Goal: Task Accomplishment & Management: Manage account settings

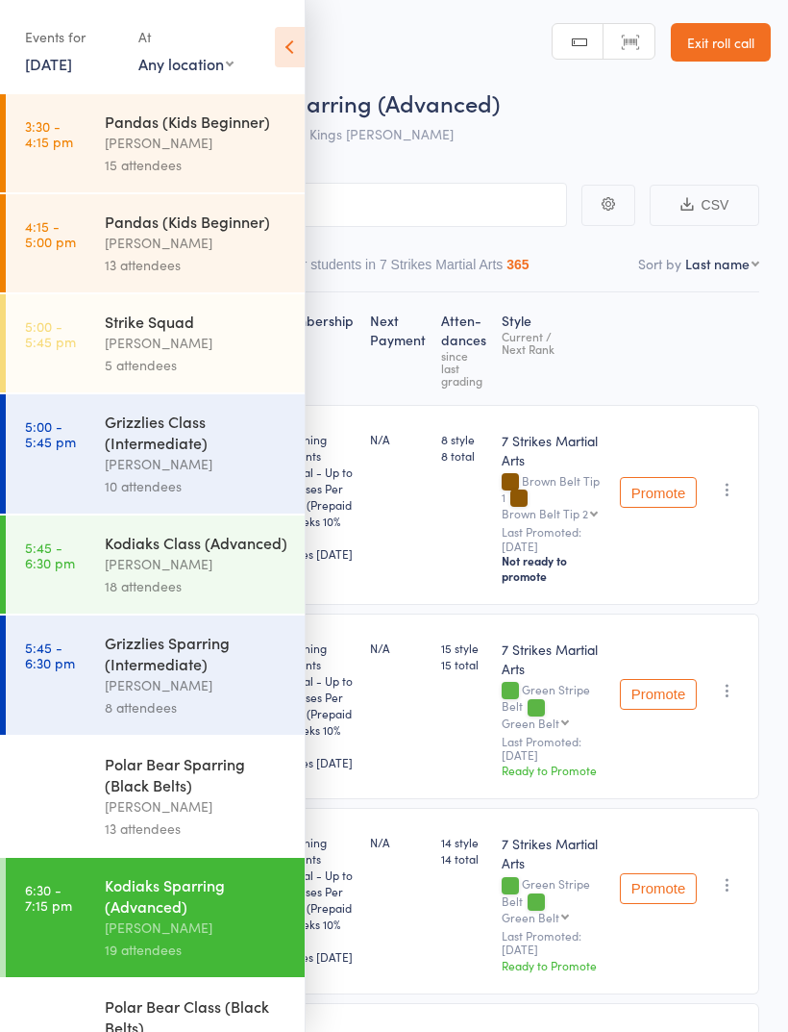
click at [223, 237] on div "Daniel Jancek" at bounding box center [197, 243] width 184 height 22
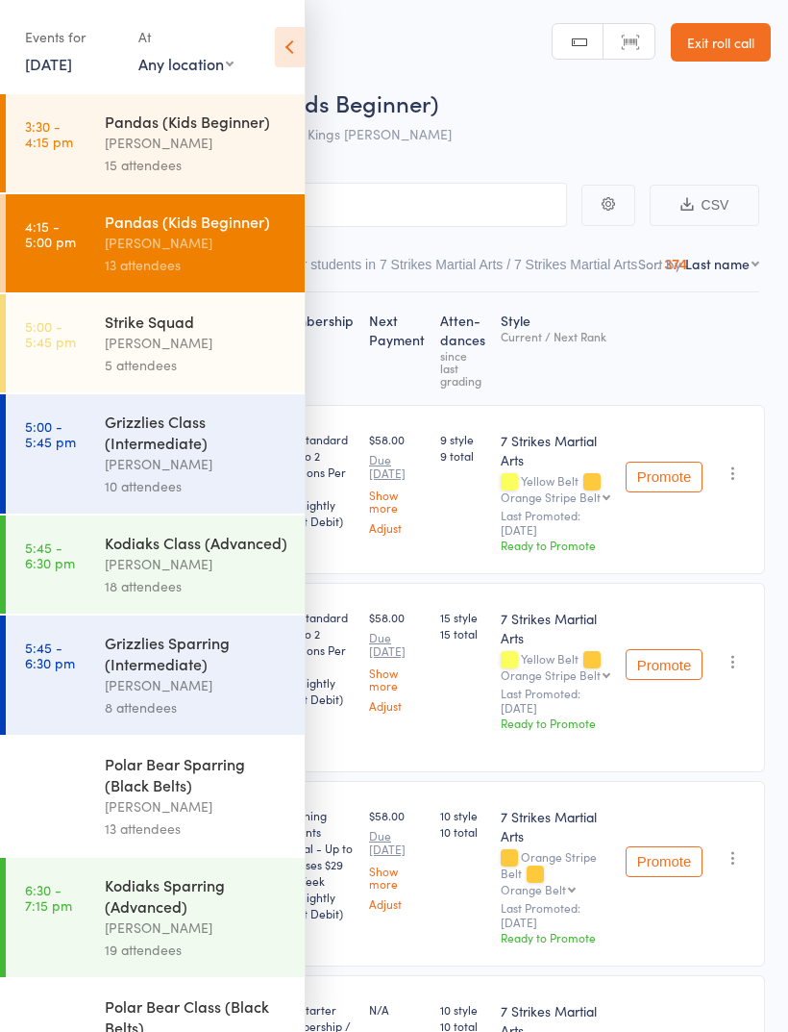
click at [288, 51] on icon at bounding box center [290, 47] width 30 height 40
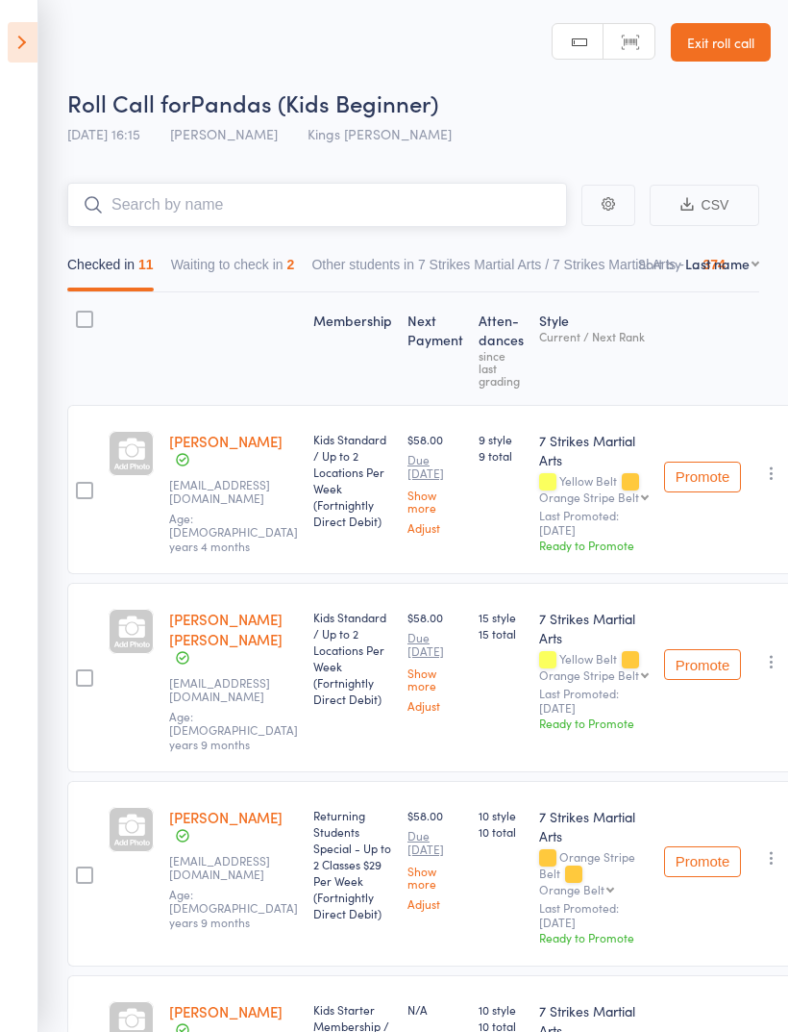
click at [385, 207] on input "search" at bounding box center [317, 205] width 500 height 44
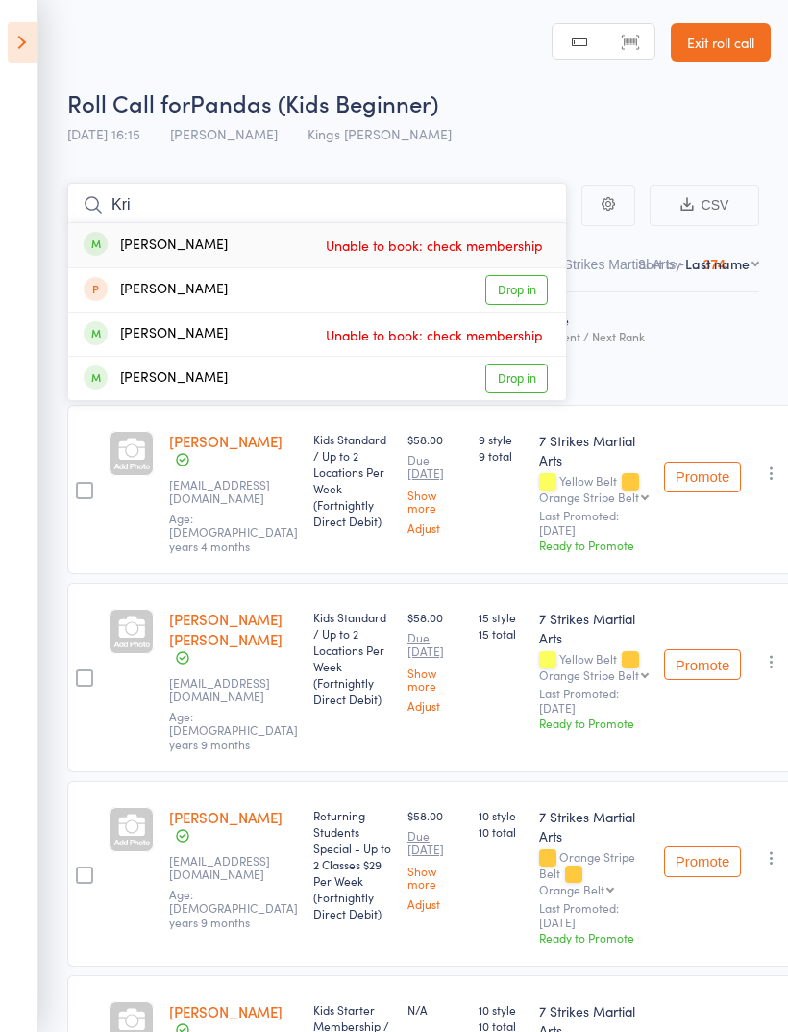
type input "Kri"
click at [474, 117] on div "Roll Call for Pandas (Kids Beginner)" at bounding box center [419, 103] width 704 height 32
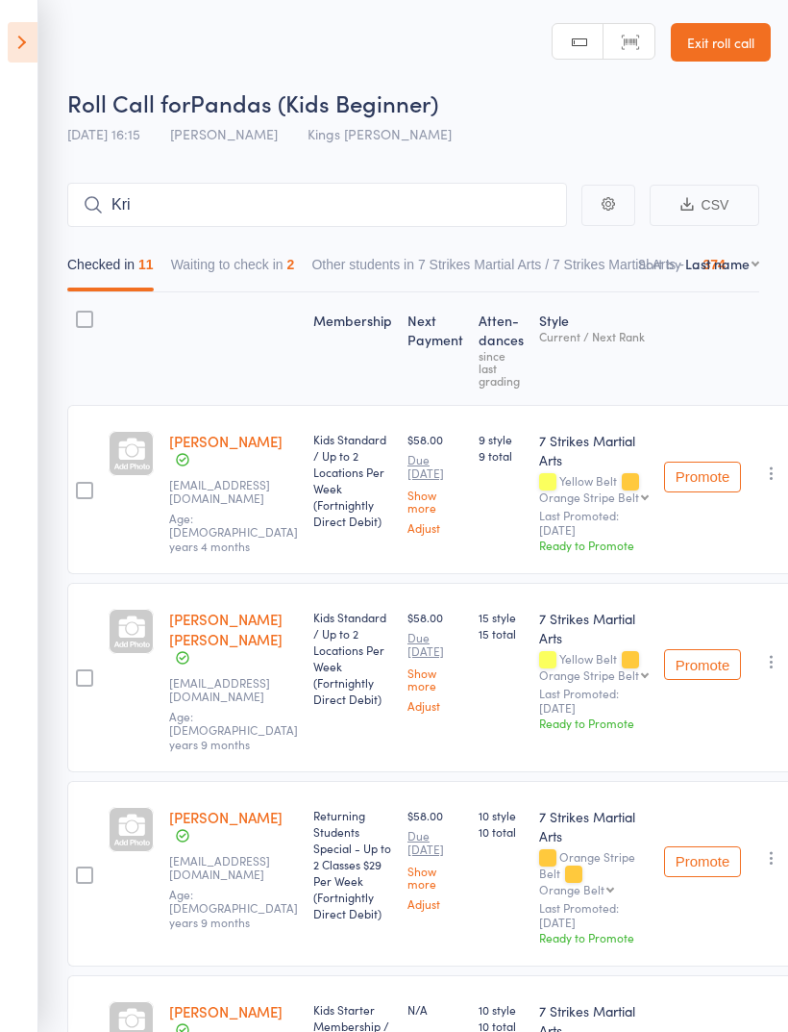
click at [267, 265] on button "Waiting to check in 2" at bounding box center [233, 269] width 124 height 44
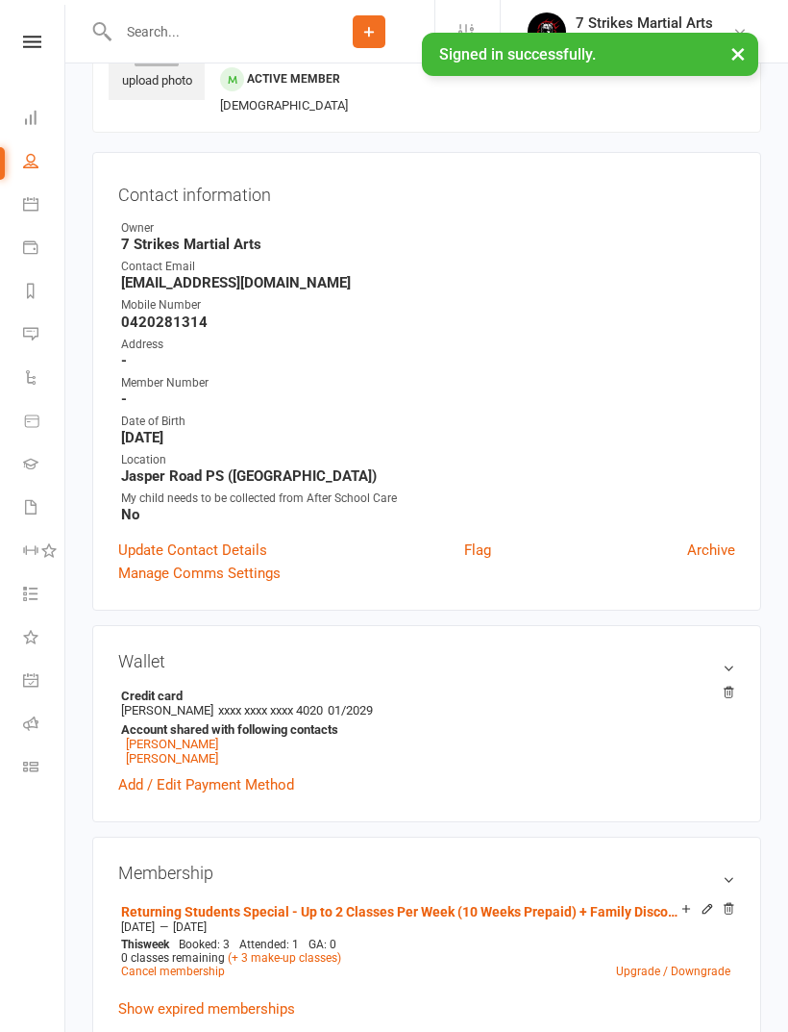
click at [37, 522] on link "Waivers" at bounding box center [44, 508] width 43 height 43
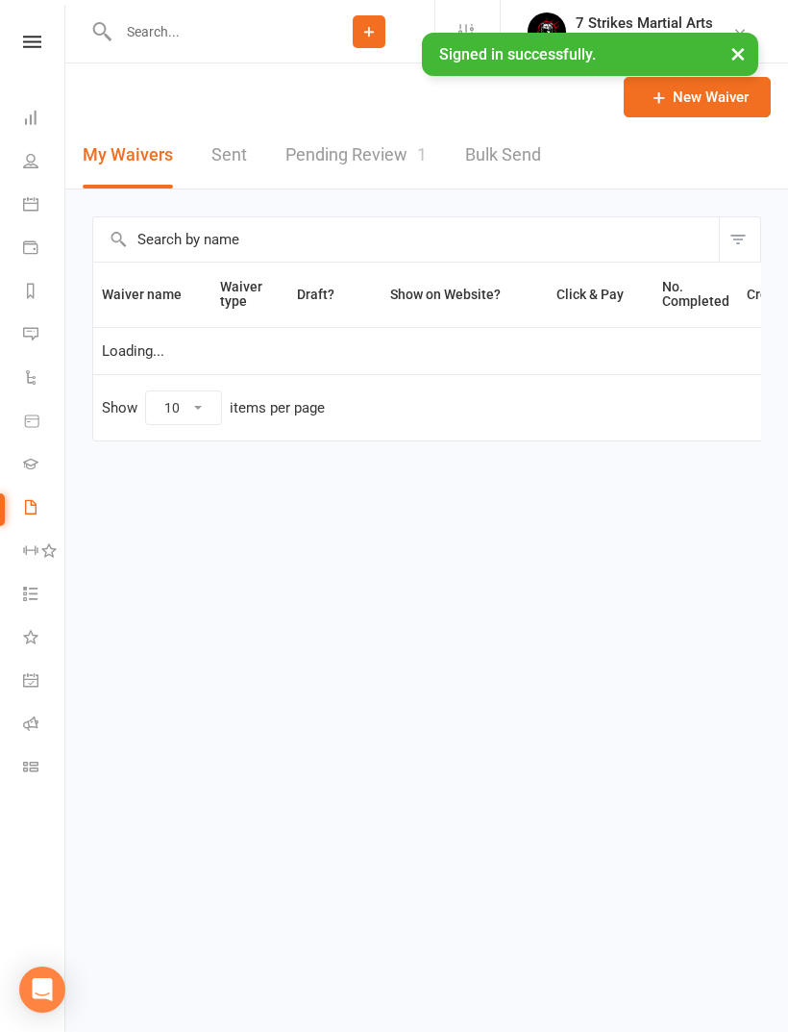
select select "50"
click at [388, 158] on link "Pending Review 1" at bounding box center [356, 155] width 141 height 66
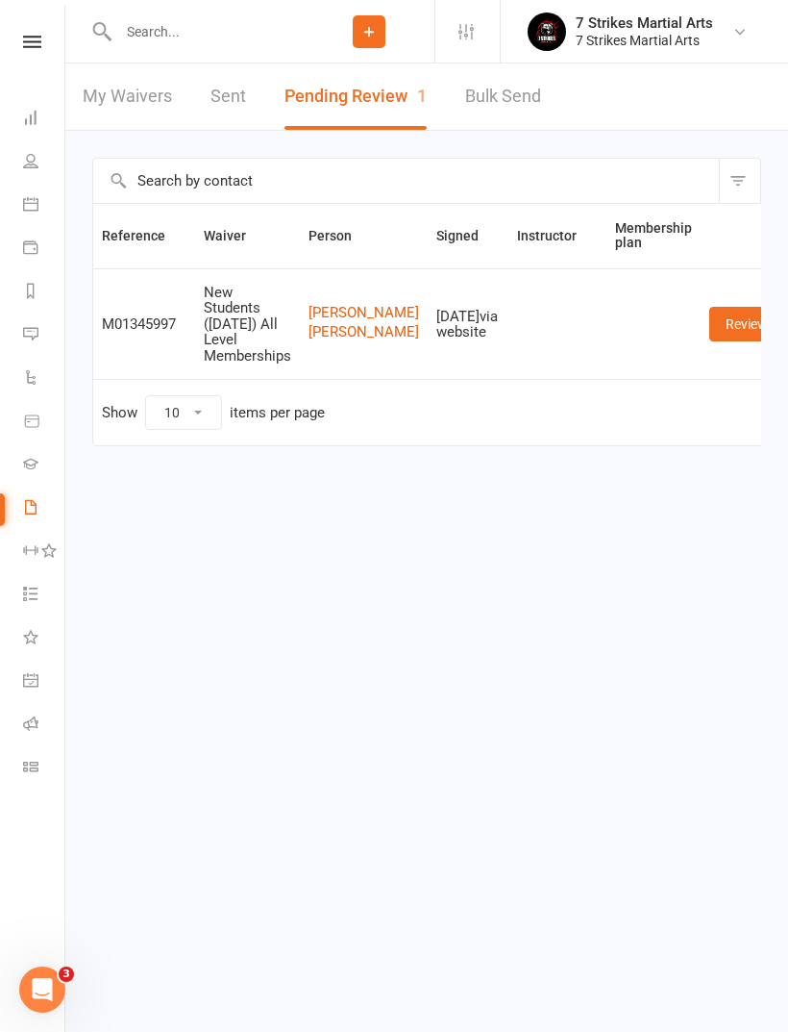
click at [177, 40] on input "text" at bounding box center [207, 31] width 191 height 27
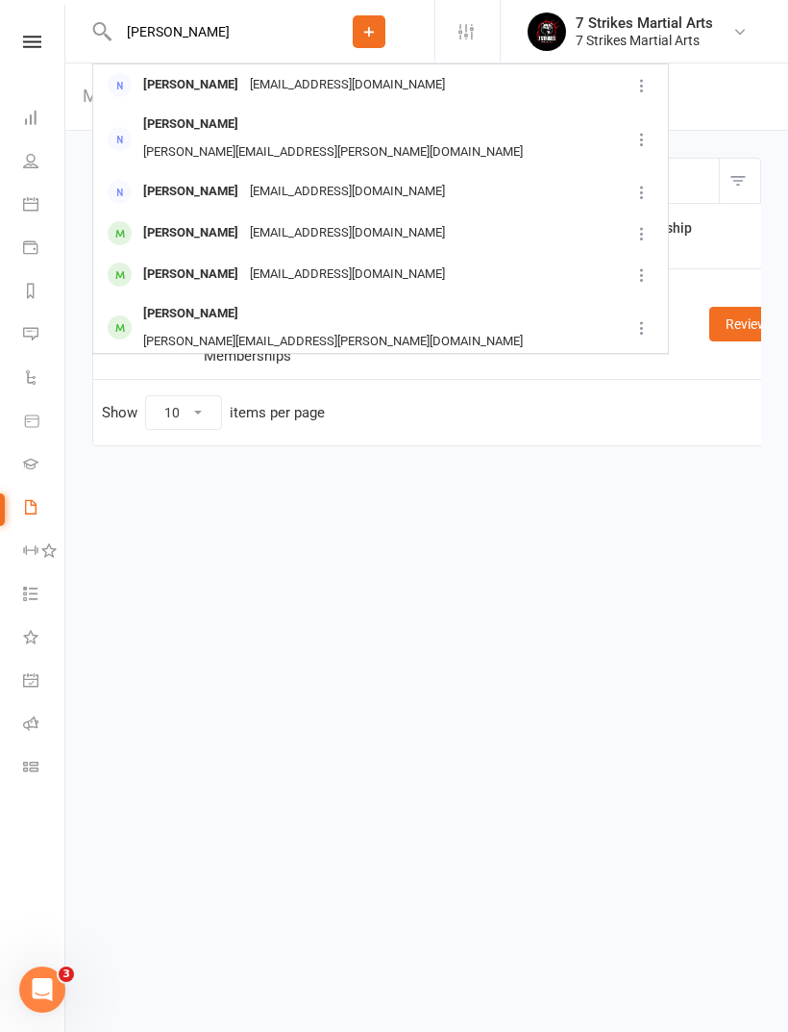
type input "Kris"
click at [274, 219] on div "pritimay_manna@yahoo.com" at bounding box center [347, 233] width 207 height 28
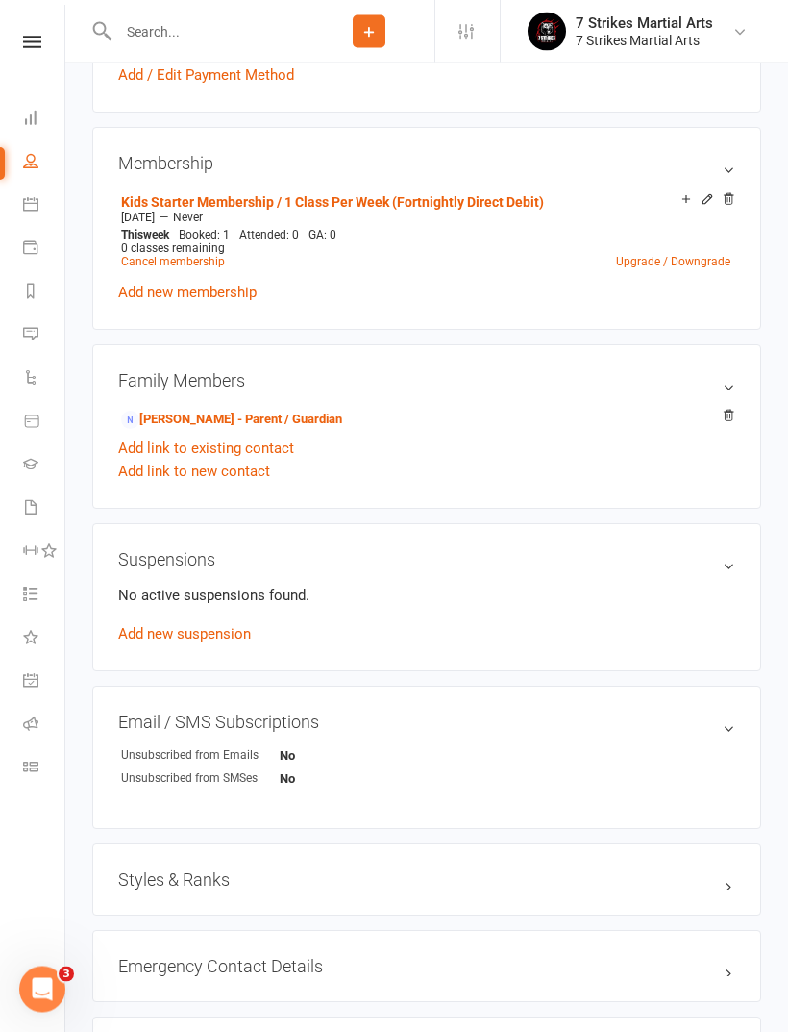
scroll to position [760, 0]
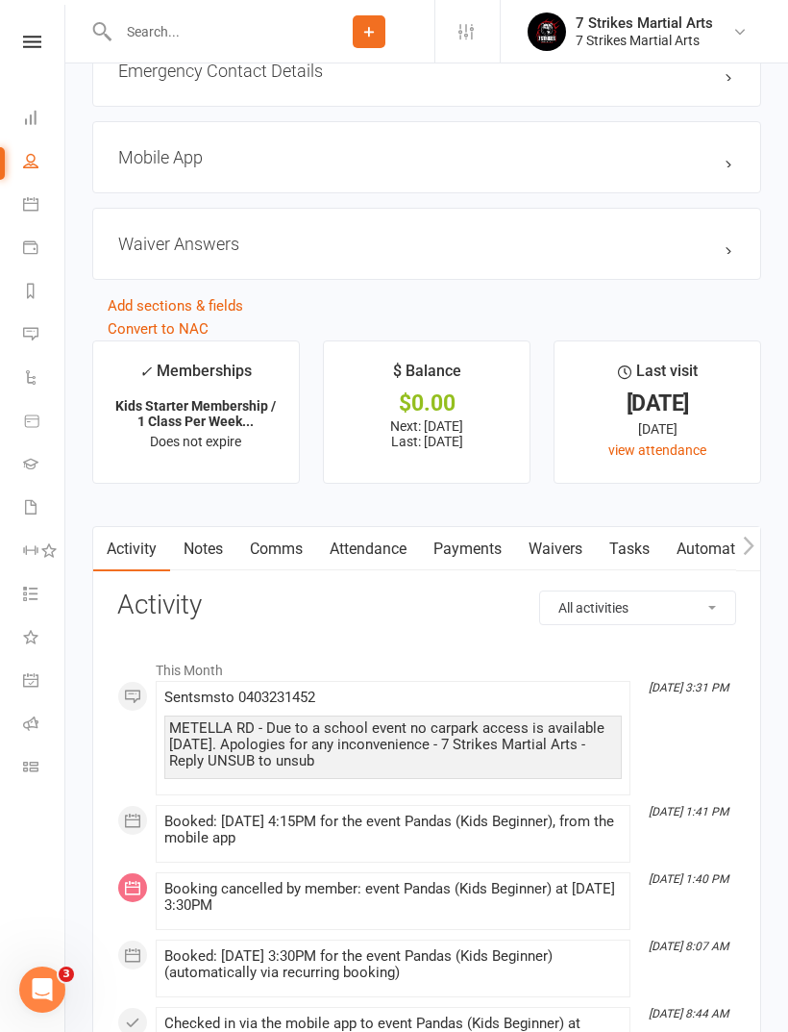
click at [379, 562] on link "Attendance" at bounding box center [368, 549] width 104 height 44
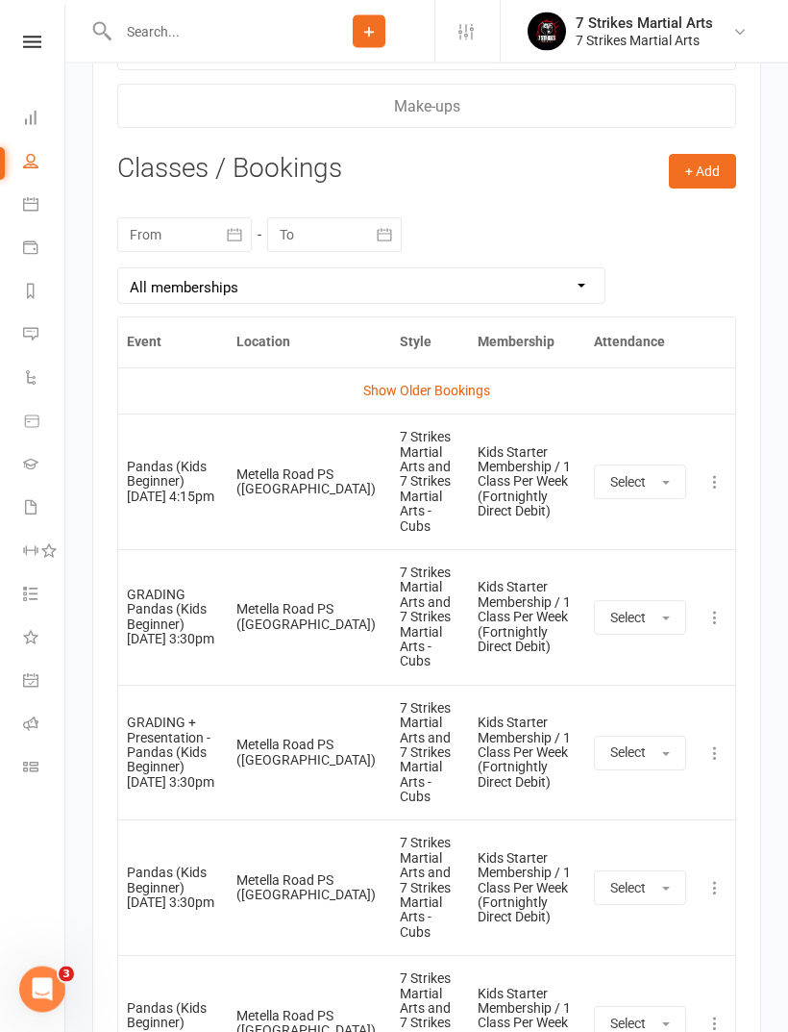
scroll to position [2809, 0]
click at [461, 398] on link "Show Older Bookings" at bounding box center [426, 390] width 127 height 15
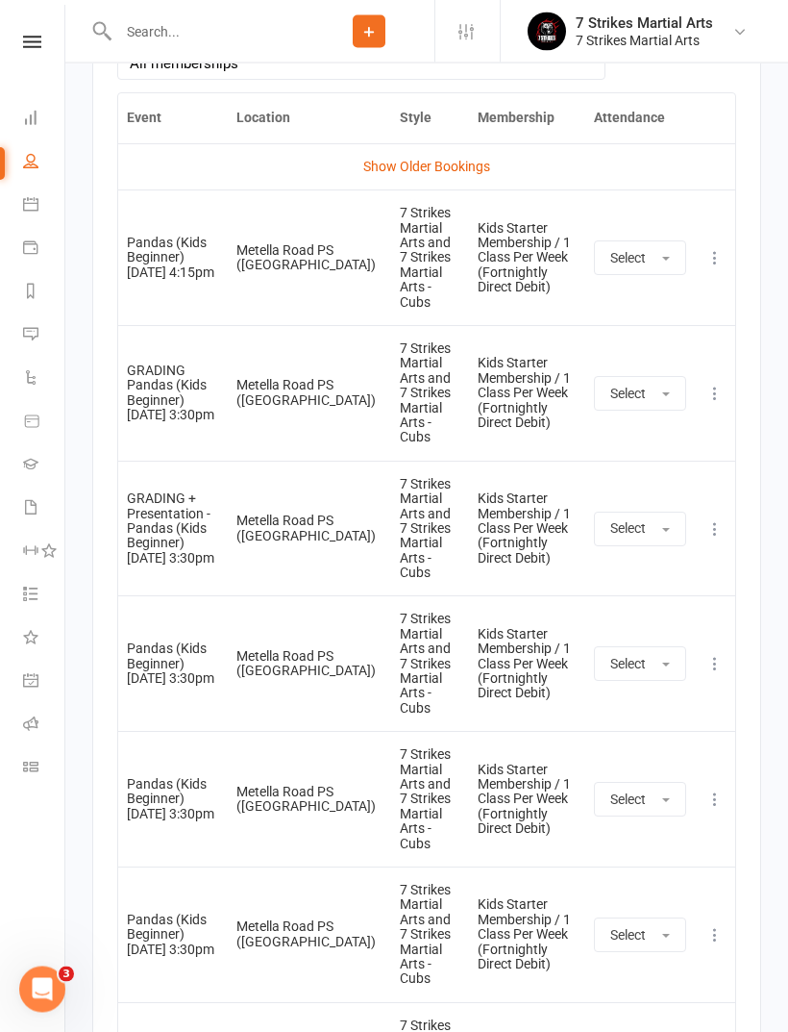
scroll to position [3027, 0]
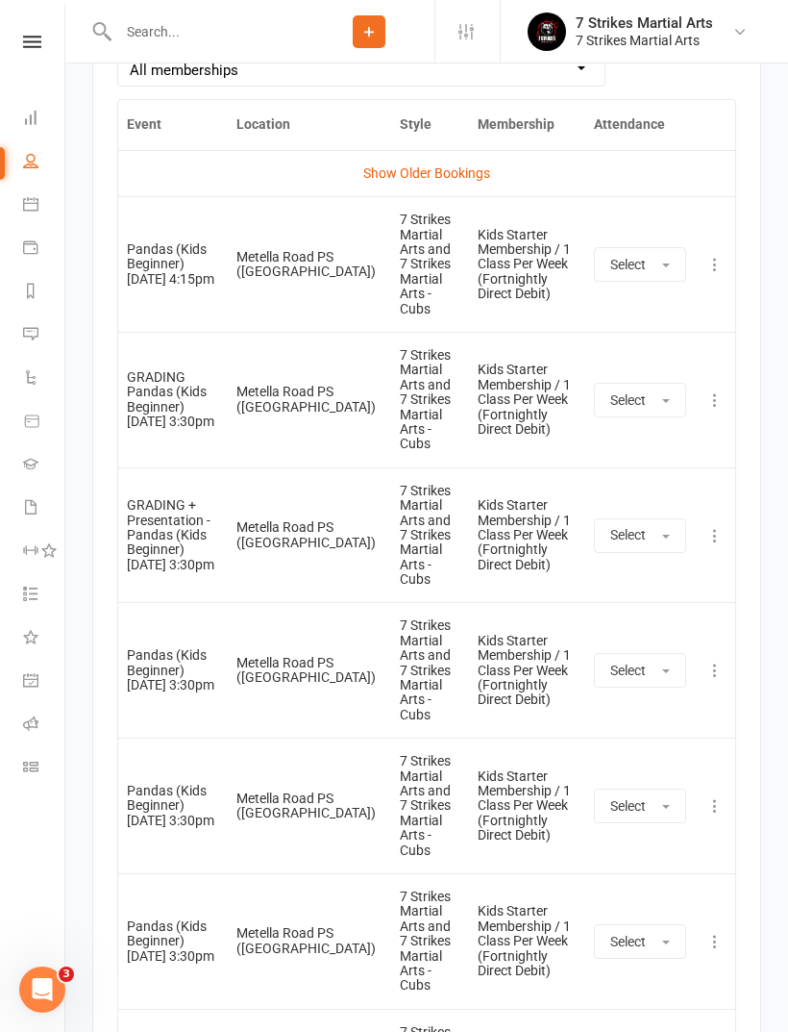
click at [453, 181] on link "Show Older Bookings" at bounding box center [426, 172] width 127 height 15
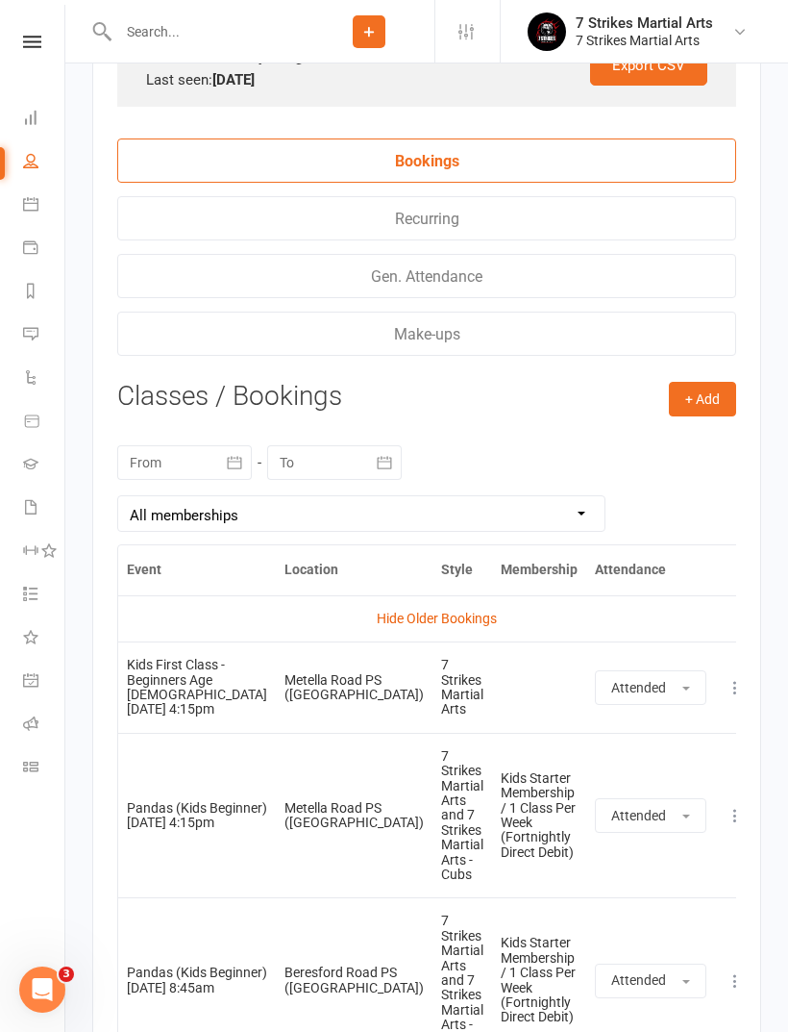
scroll to position [2580, 0]
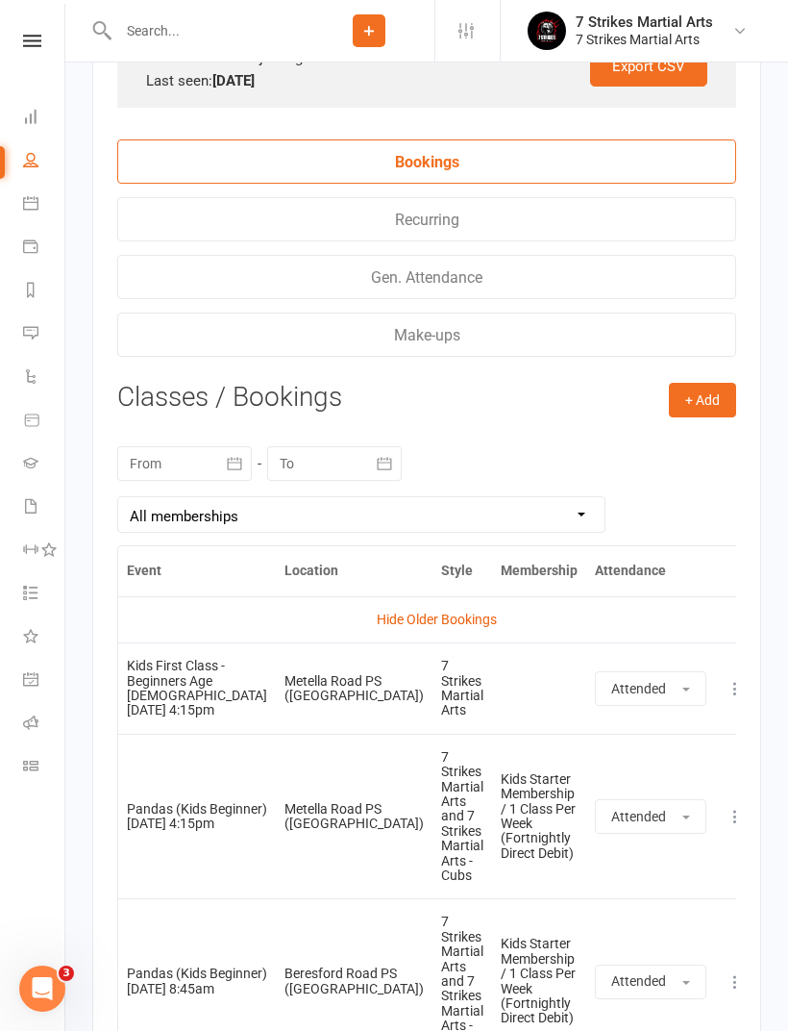
click at [647, 590] on th "Attendance" at bounding box center [650, 571] width 129 height 49
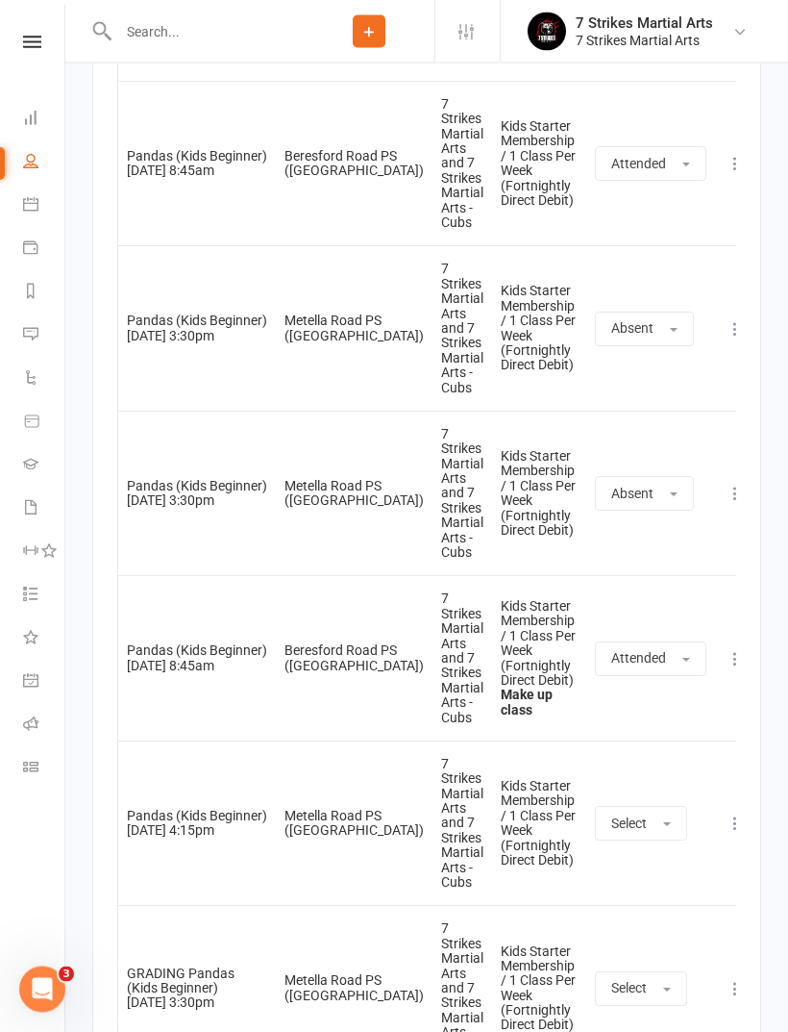
scroll to position [3571, 0]
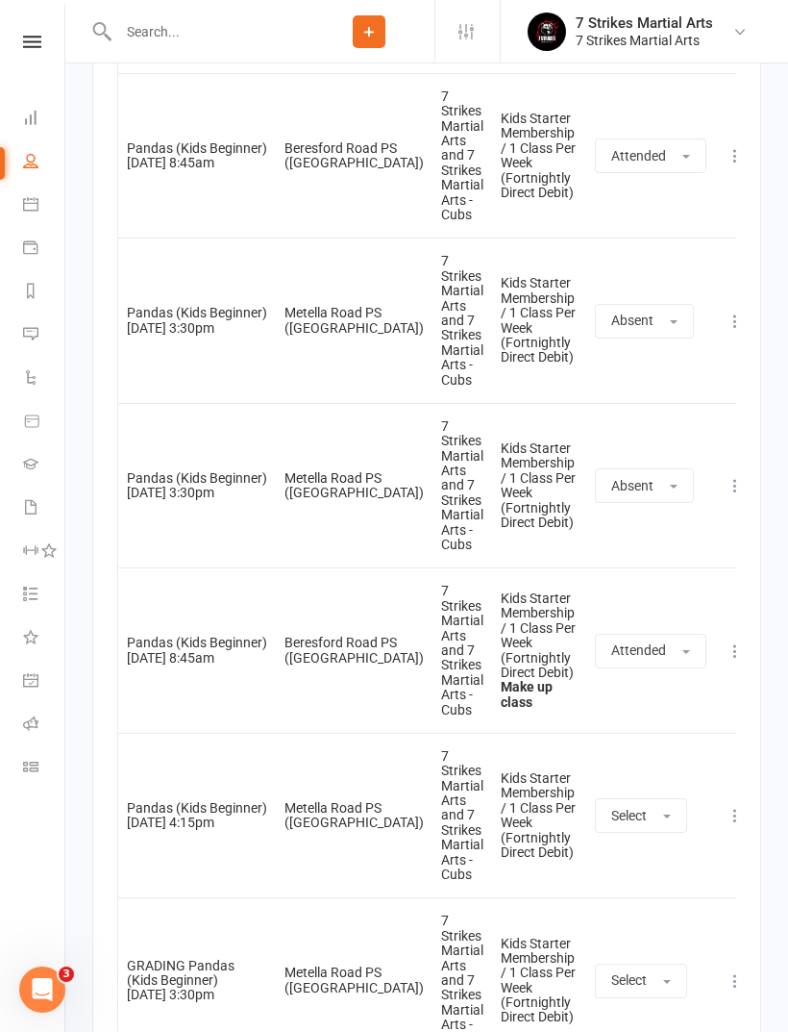
click at [634, 798] on button "Select" at bounding box center [641, 815] width 92 height 35
click at [672, 839] on link "Attended" at bounding box center [691, 858] width 190 height 38
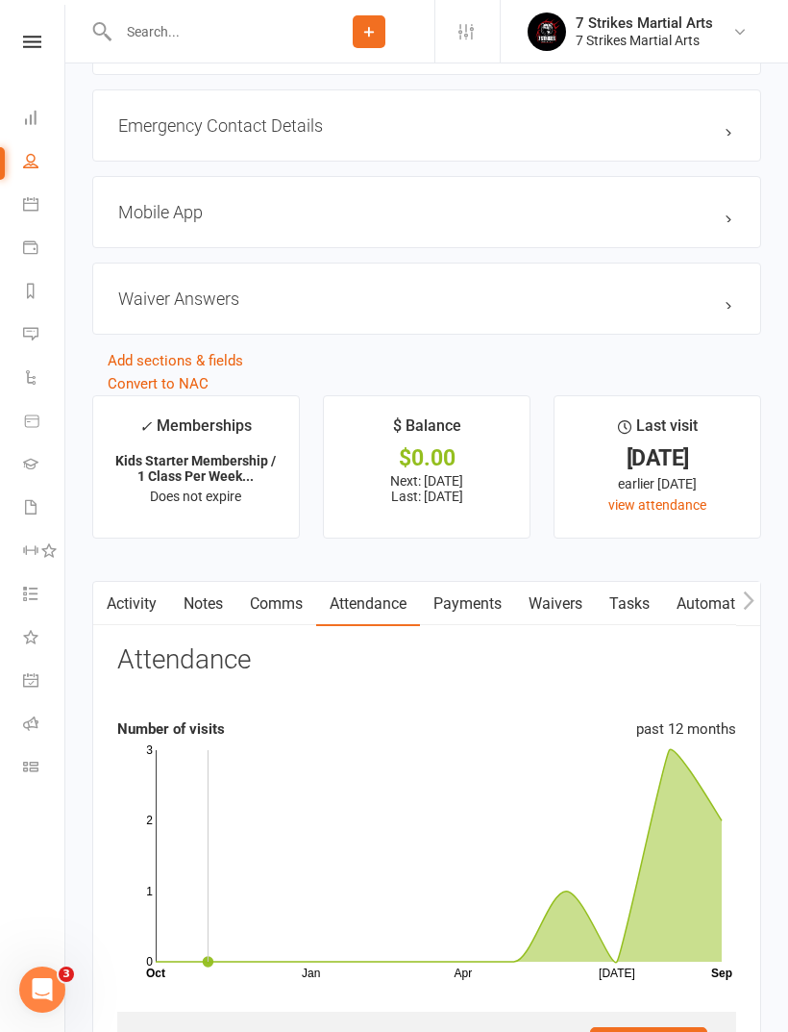
scroll to position [1581, 0]
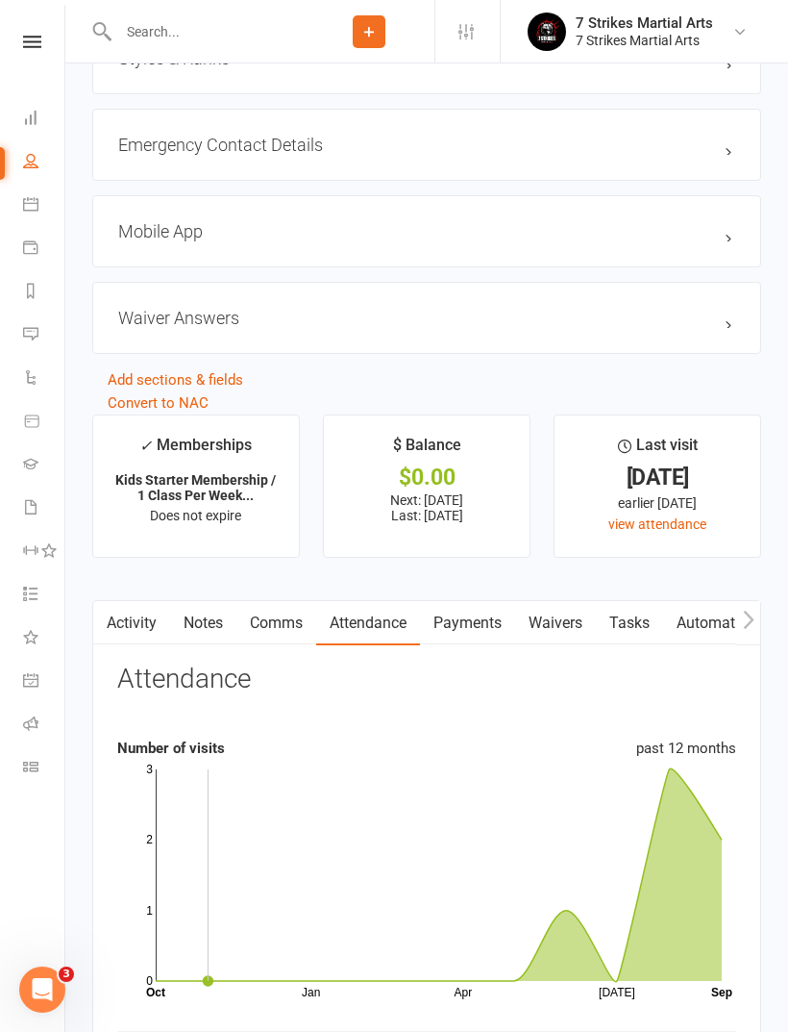
click at [37, 501] on icon at bounding box center [30, 506] width 15 height 15
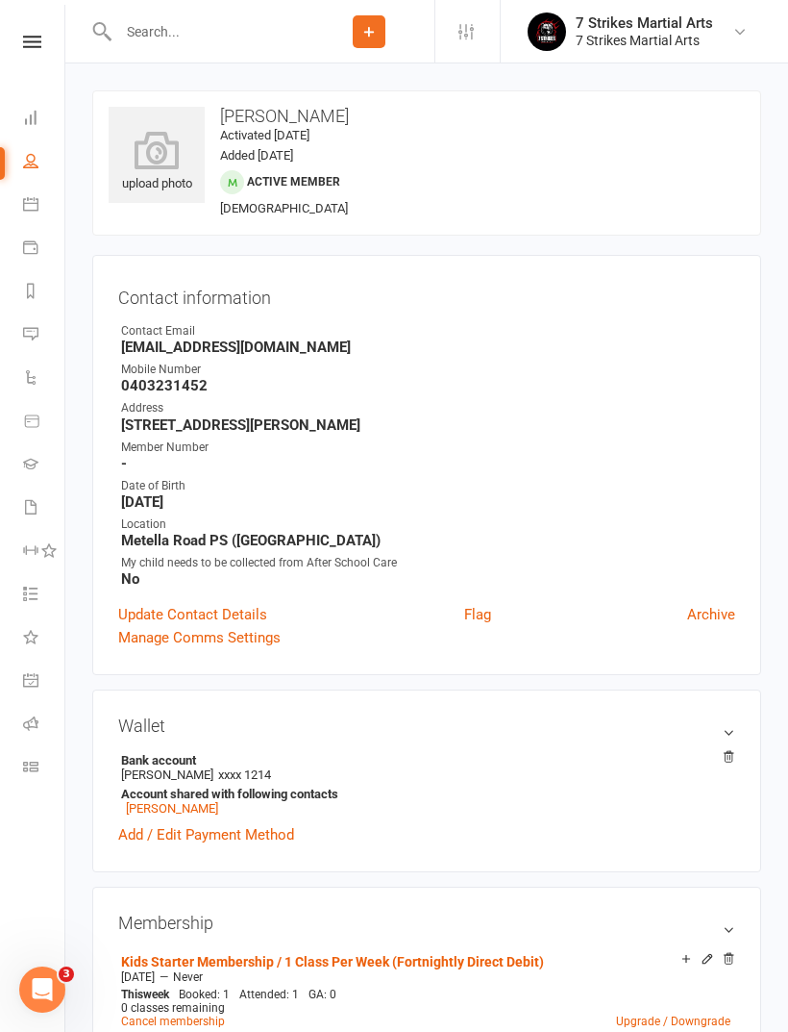
select select "50"
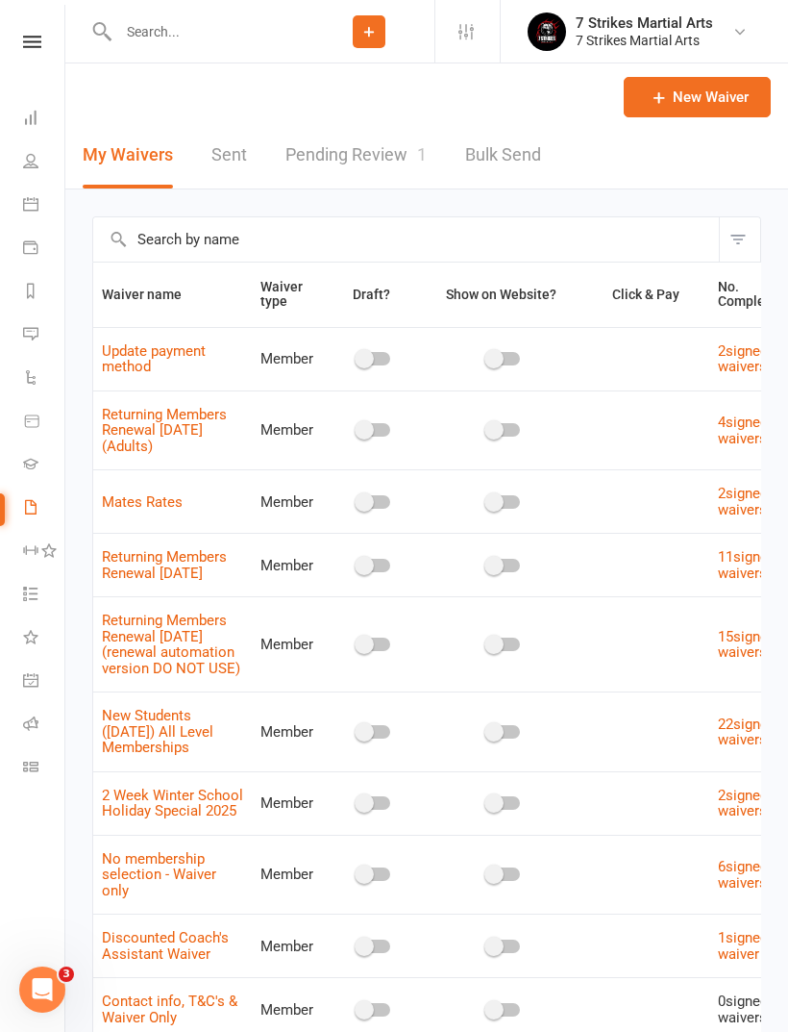
click at [388, 162] on link "Pending Review 1" at bounding box center [356, 155] width 141 height 66
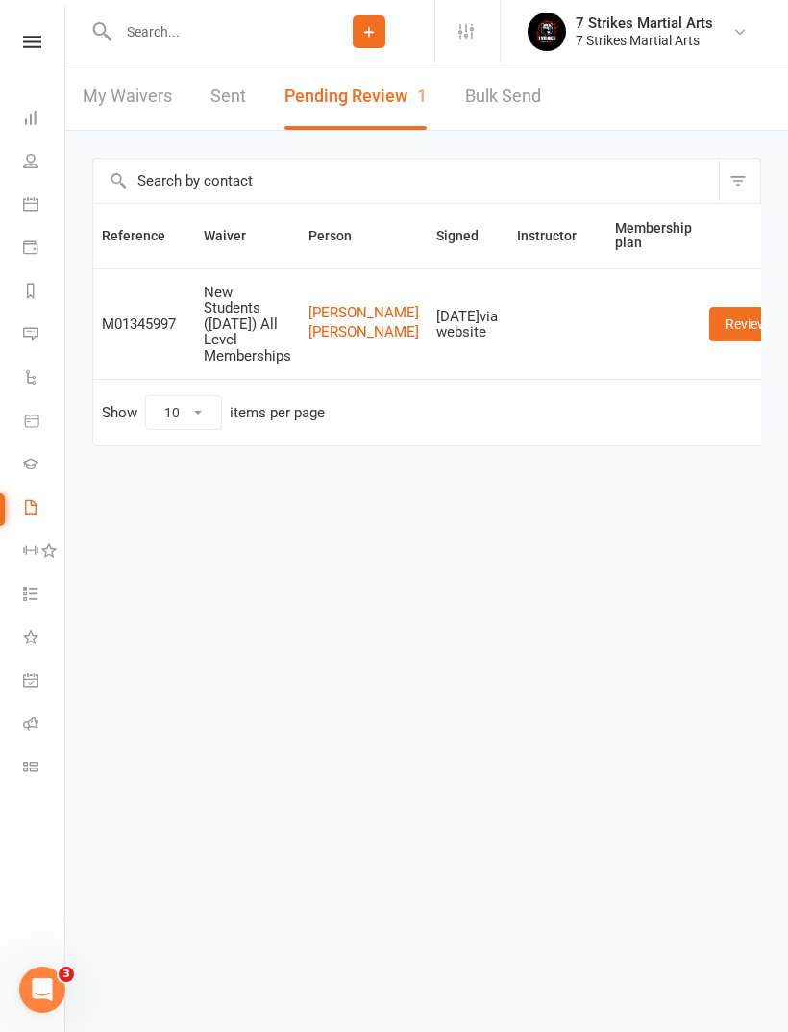
click at [195, 39] on input "text" at bounding box center [207, 31] width 191 height 27
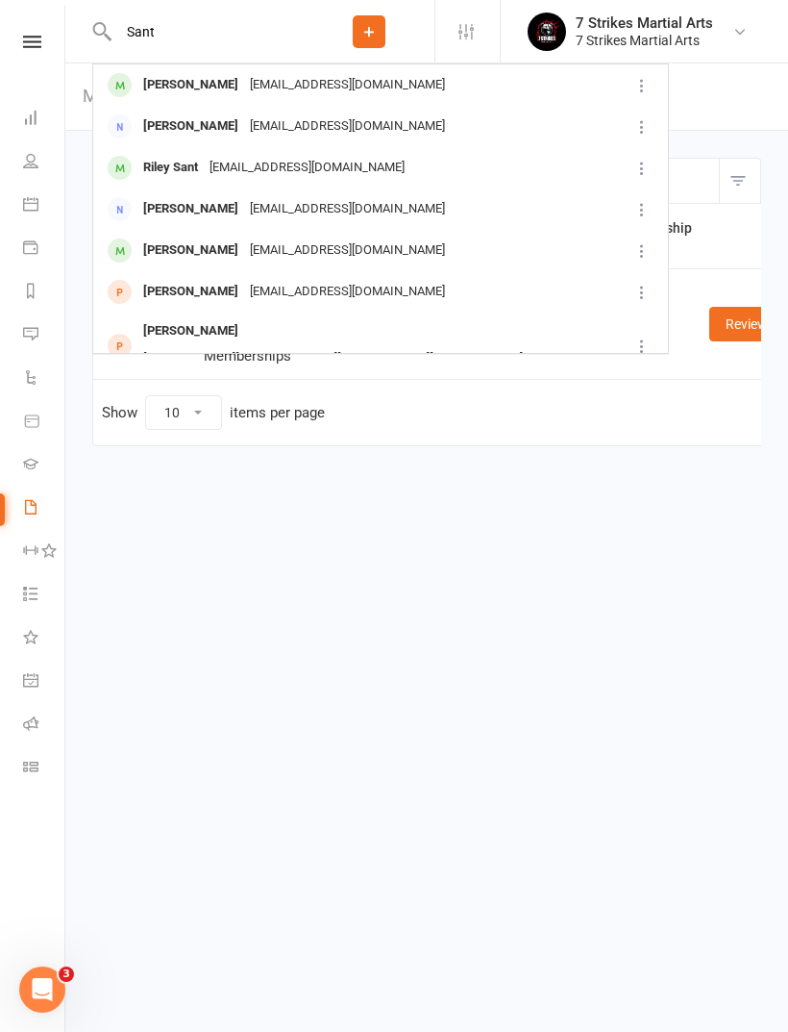
type input "Sant"
click at [288, 89] on div "bmcsant@gmail.com" at bounding box center [347, 85] width 207 height 28
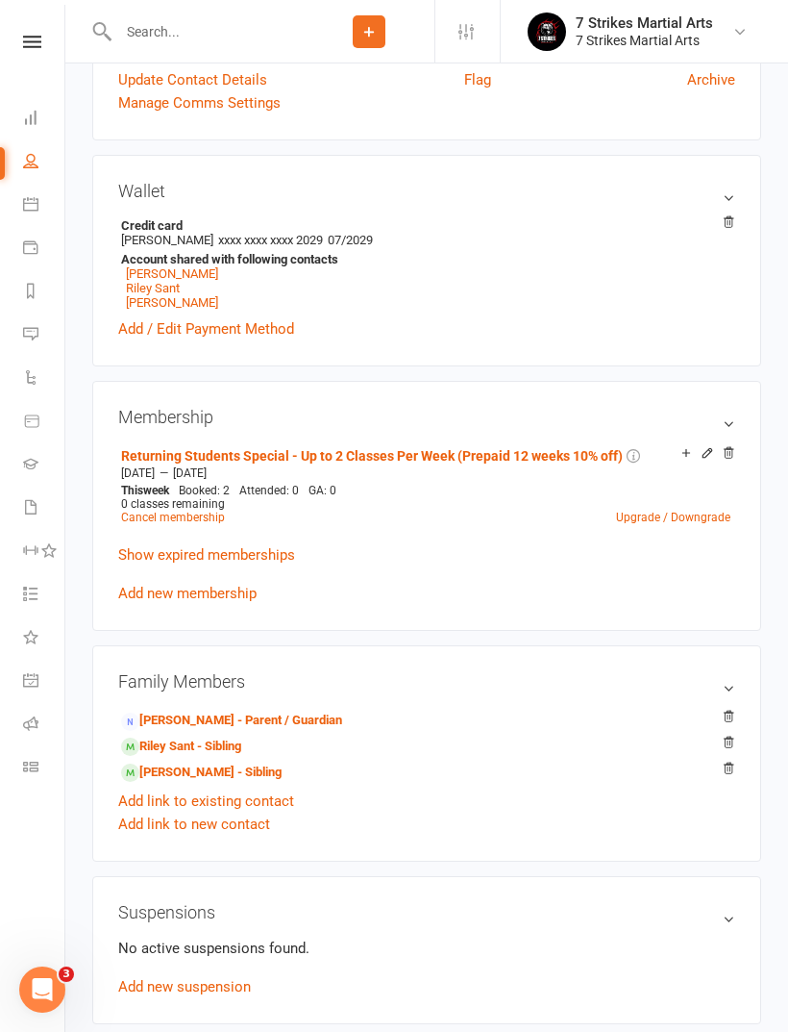
scroll to position [536, 0]
click at [300, 724] on link "Brenda Sant - Parent / Guardian" at bounding box center [231, 720] width 221 height 20
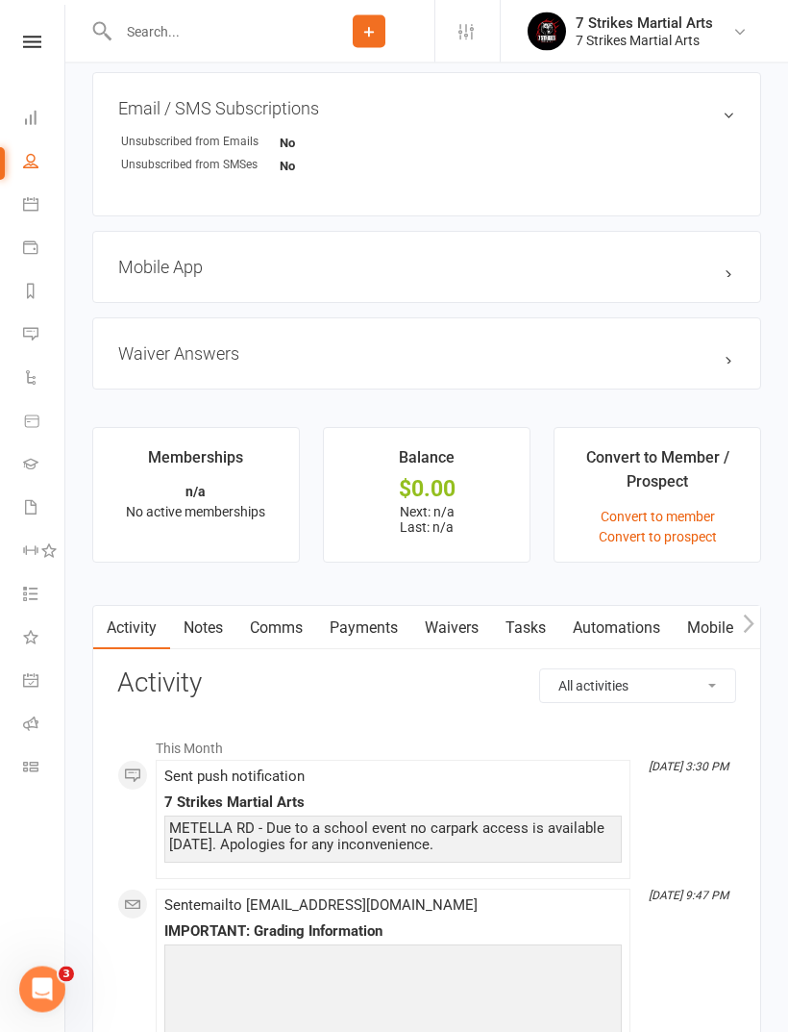
scroll to position [1236, 0]
click at [462, 637] on link "Waivers" at bounding box center [452, 628] width 81 height 44
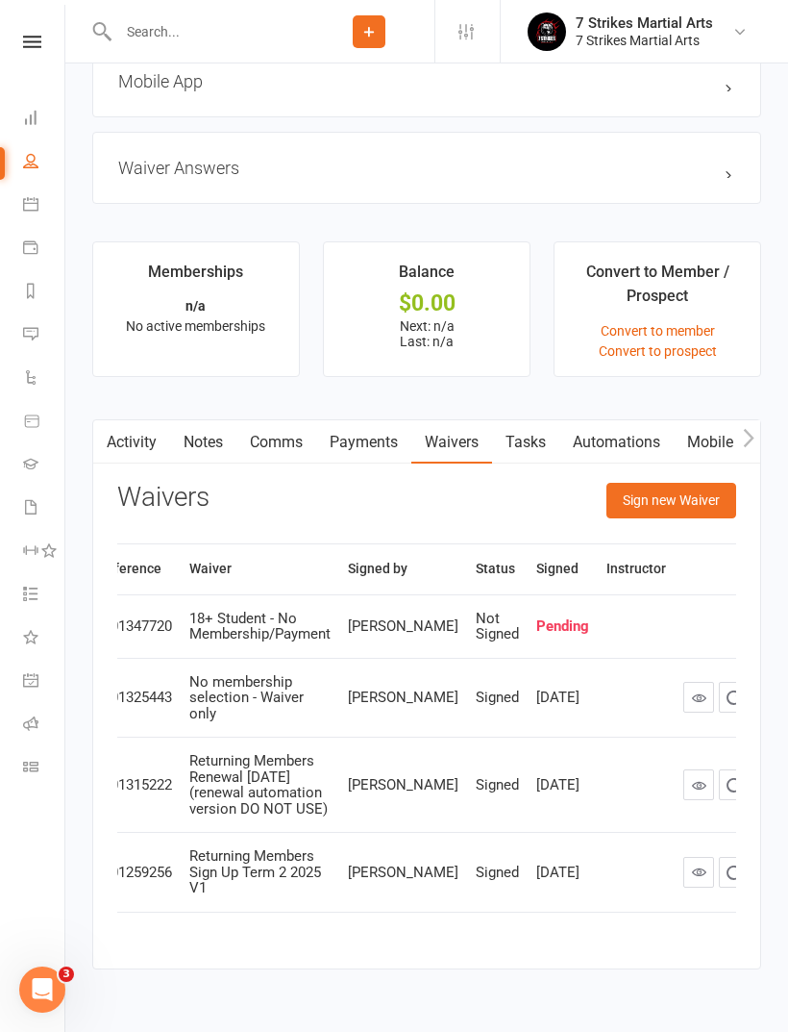
scroll to position [0, 28]
click at [756, 641] on button "button" at bounding box center [771, 626] width 31 height 31
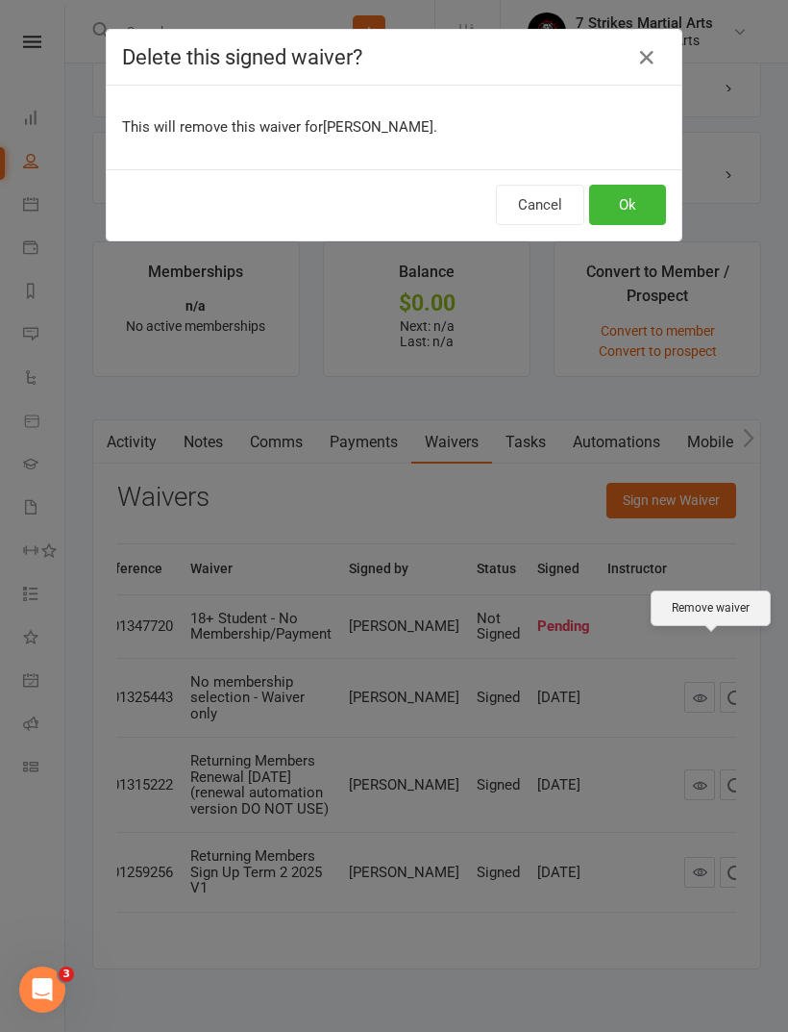
click at [643, 203] on button "Ok" at bounding box center [627, 205] width 77 height 40
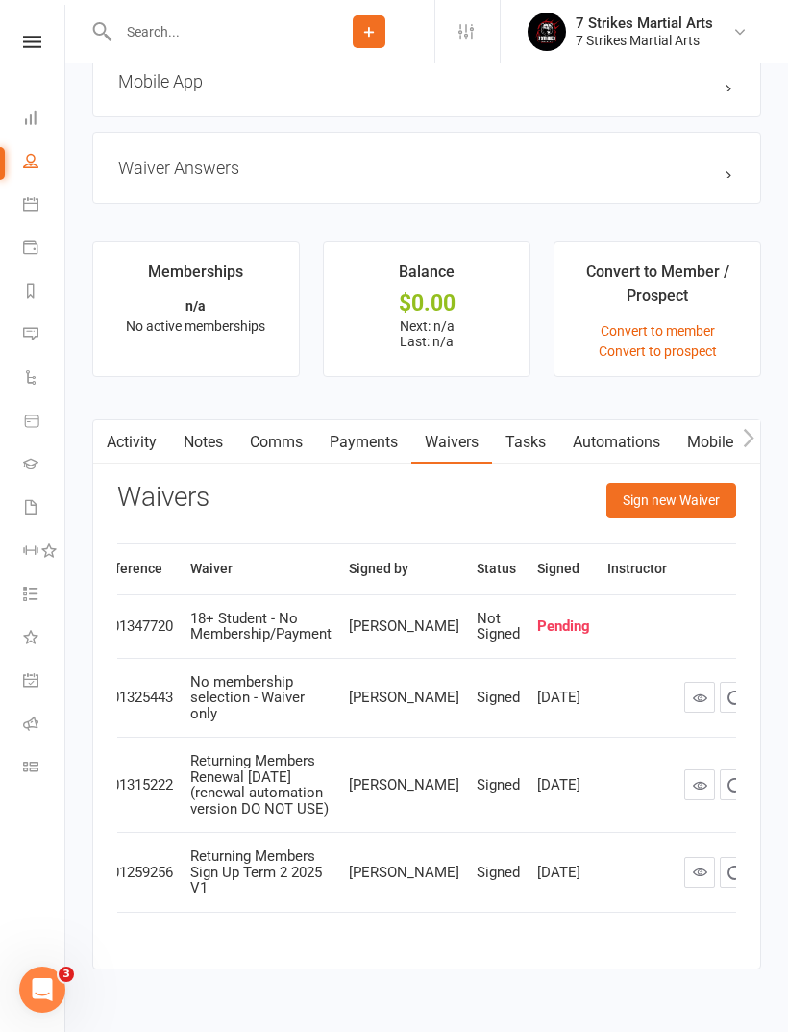
scroll to position [0, 0]
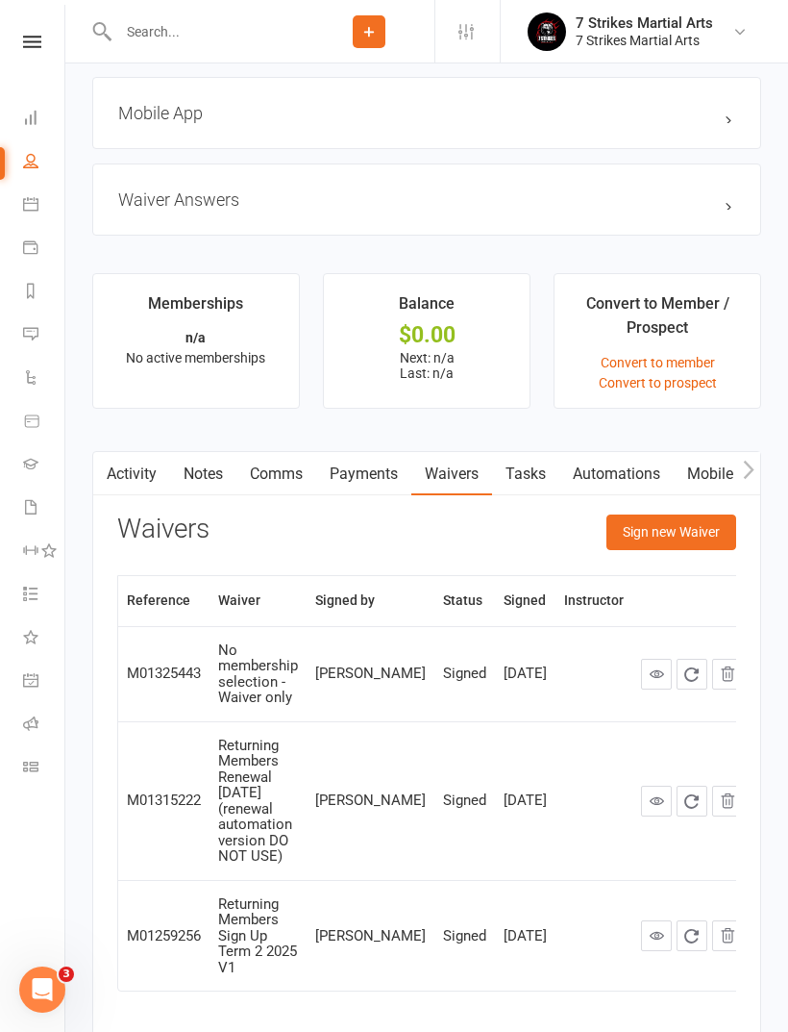
click at [688, 549] on button "Sign new Waiver" at bounding box center [672, 531] width 130 height 35
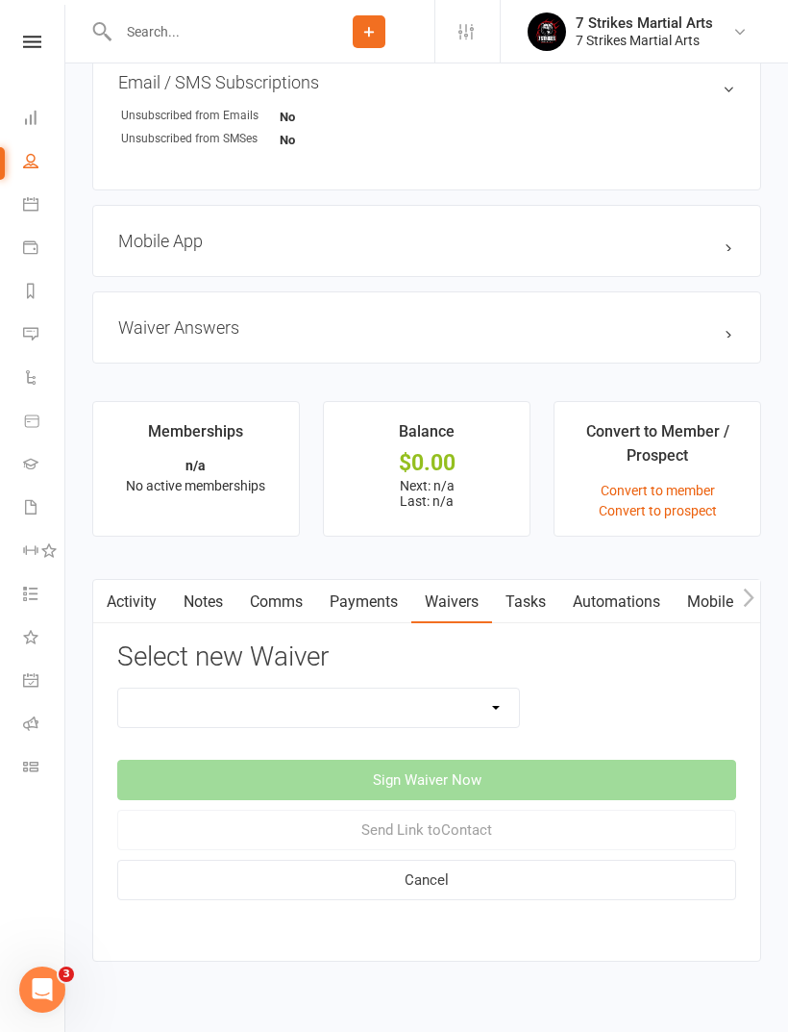
click at [448, 720] on select "18+ Student - No Membership/Payment 2 Week Winter School Holiday Special 2025 C…" at bounding box center [318, 707] width 401 height 38
select select "13978"
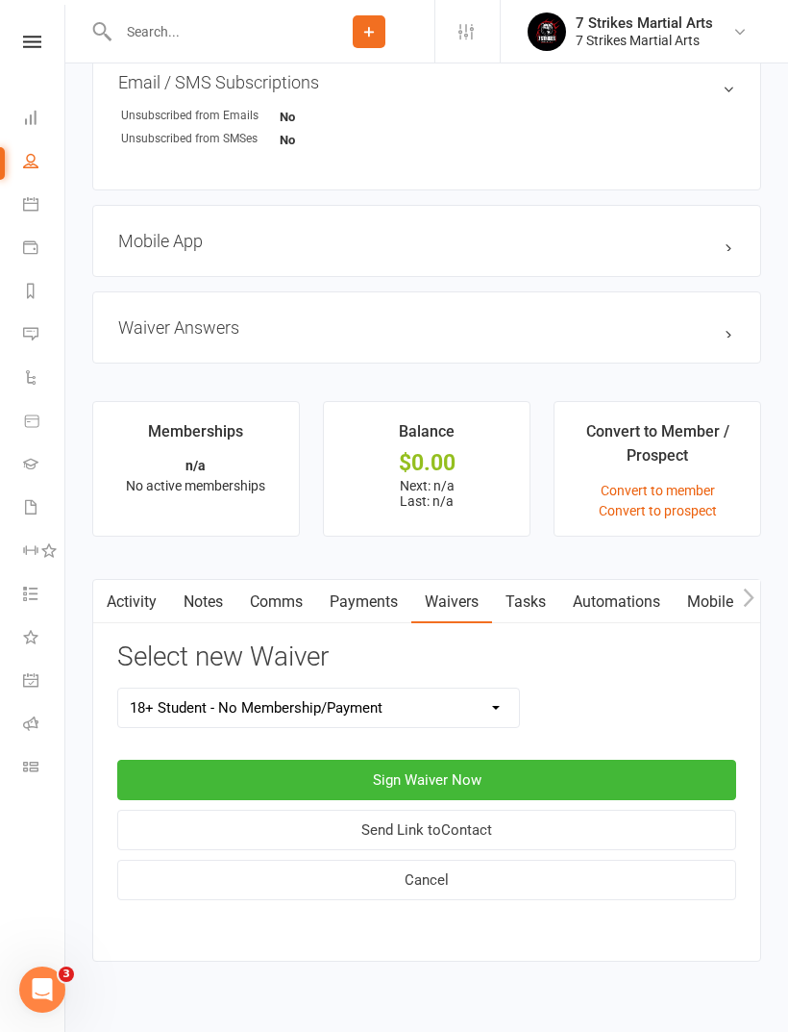
click at [612, 775] on button "Sign Waiver Now" at bounding box center [426, 780] width 619 height 40
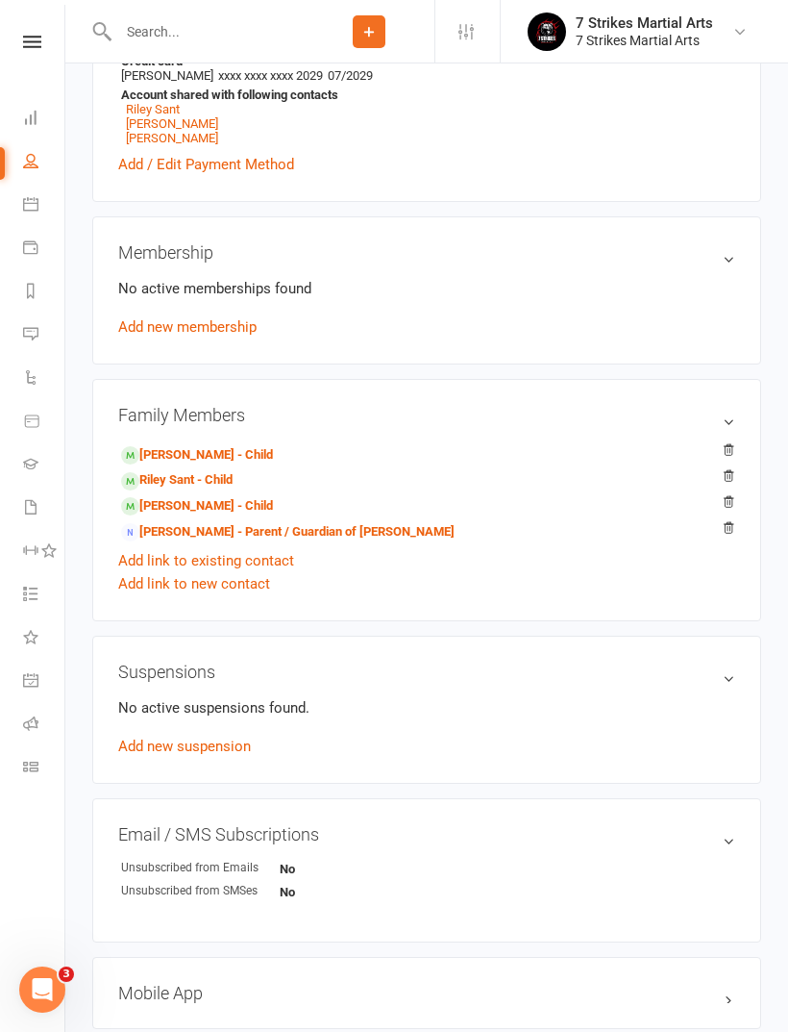
scroll to position [517, 0]
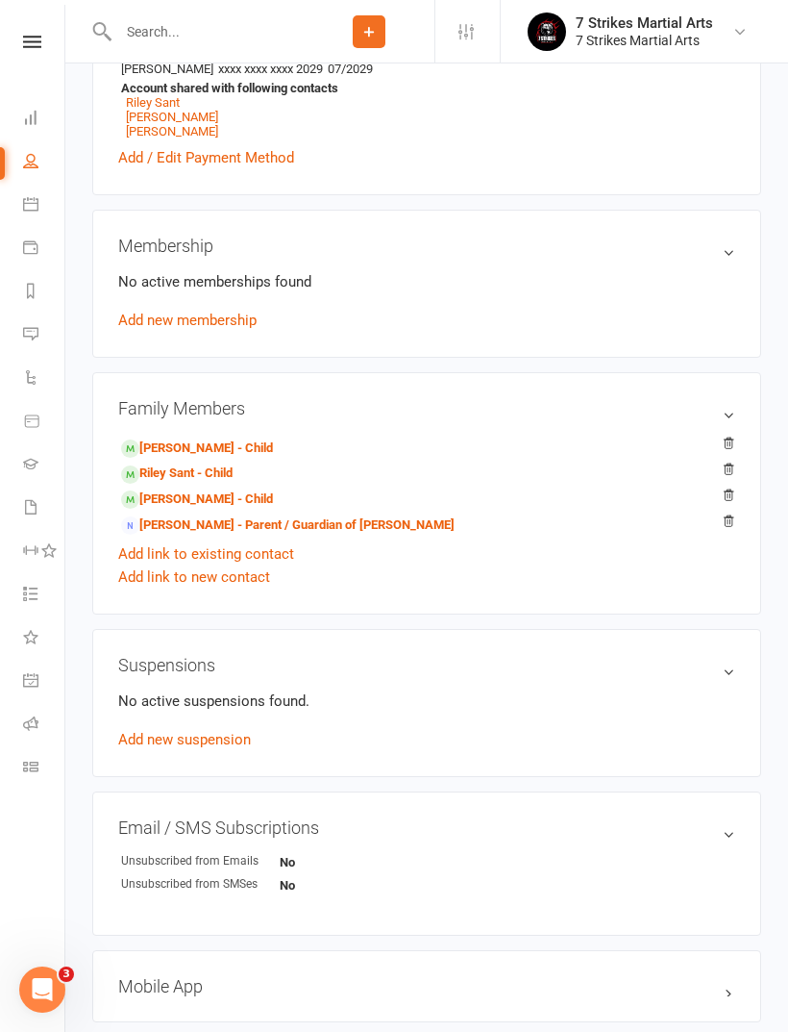
click at [237, 329] on link "Add new membership" at bounding box center [187, 320] width 138 height 17
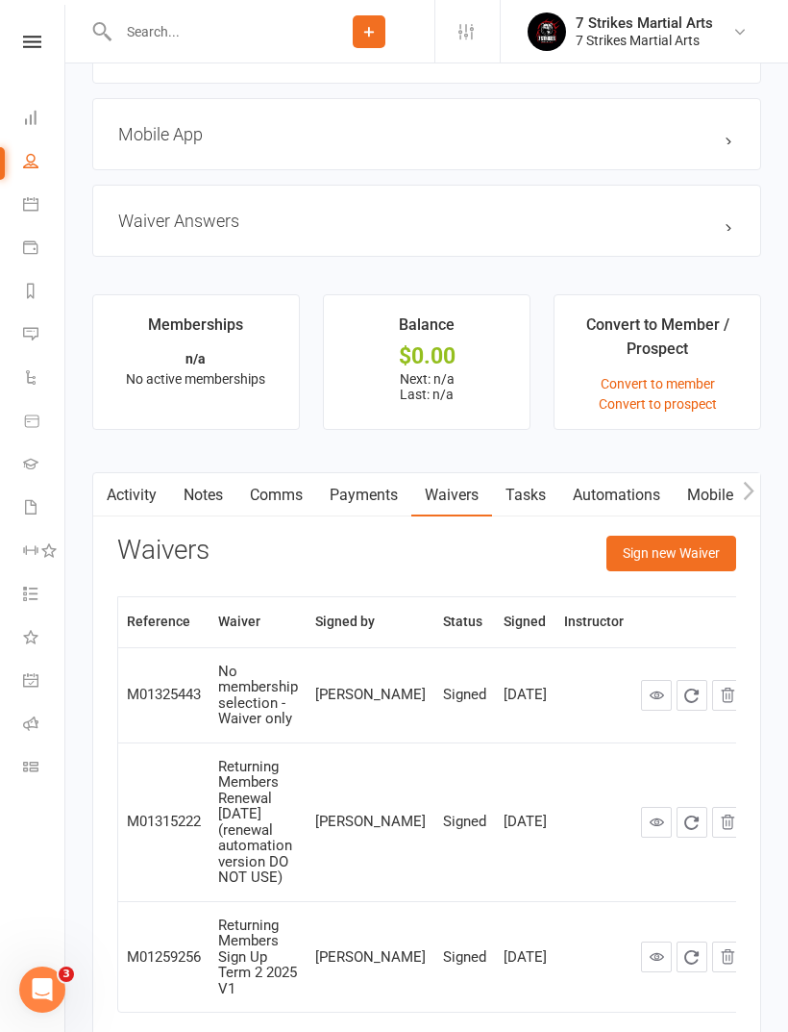
click at [708, 567] on button "Sign new Waiver" at bounding box center [672, 553] width 130 height 35
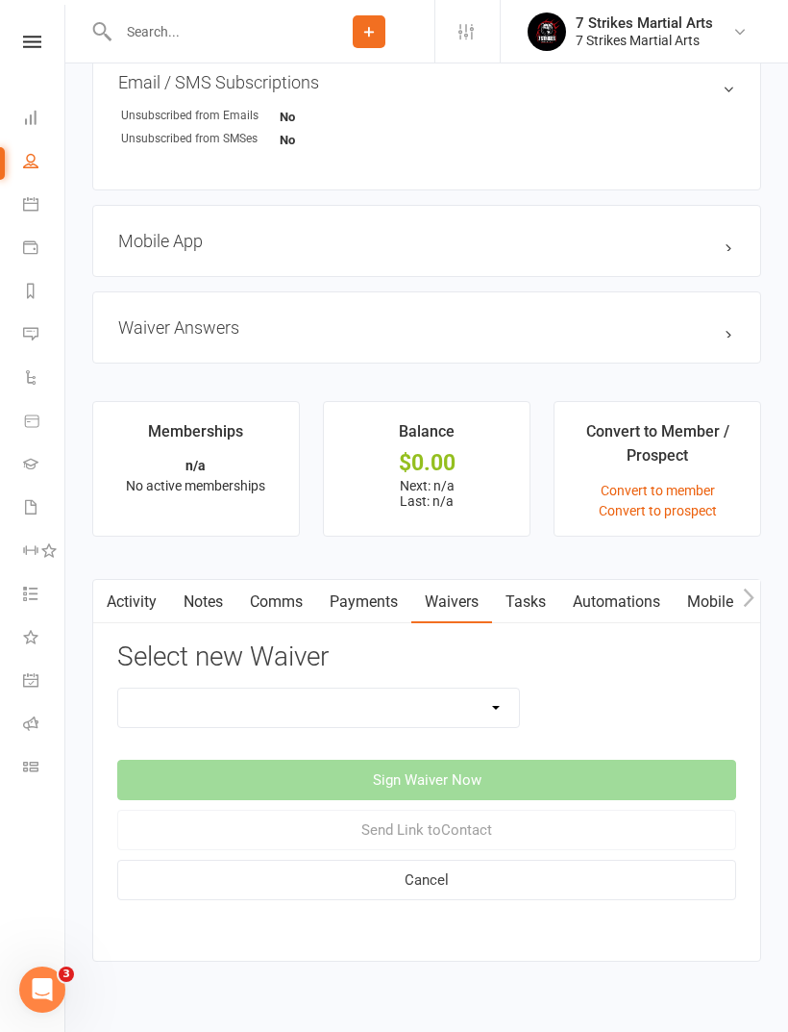
click at [493, 721] on select "18+ Student - No Membership/Payment 2 Week Winter School Holiday Special 2025 C…" at bounding box center [318, 707] width 401 height 38
select select "13978"
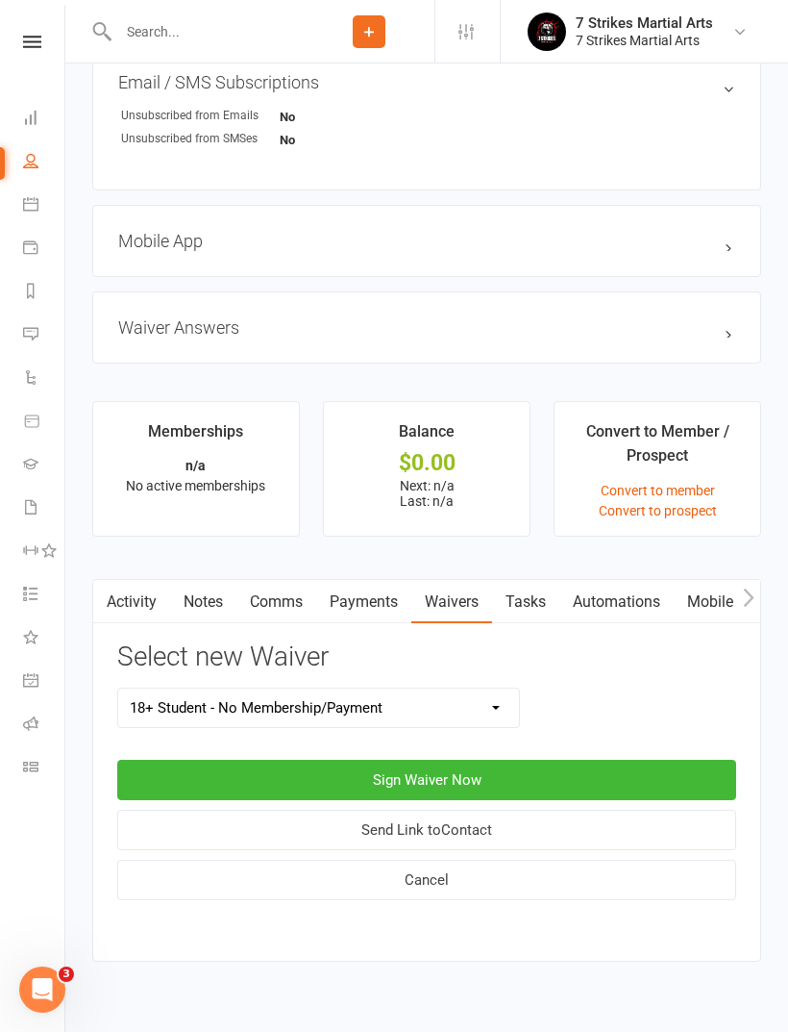
click at [508, 844] on button "Send Link to Contact" at bounding box center [426, 830] width 619 height 40
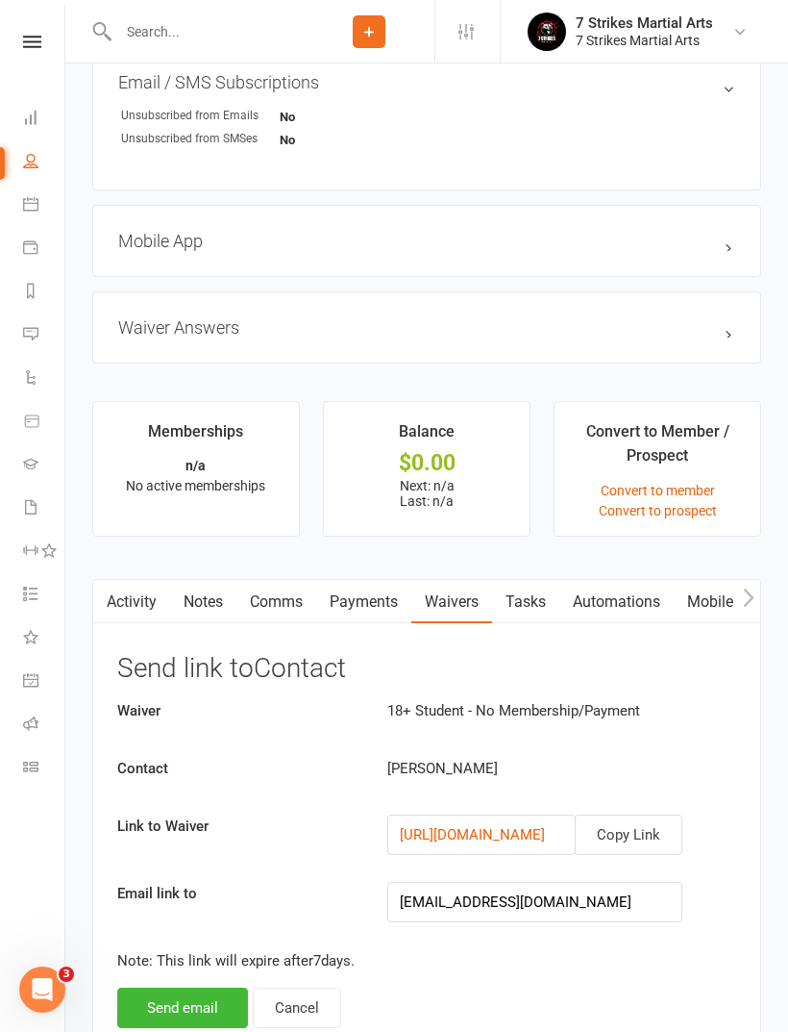
click at [208, 1010] on button "Send email" at bounding box center [182, 1007] width 131 height 40
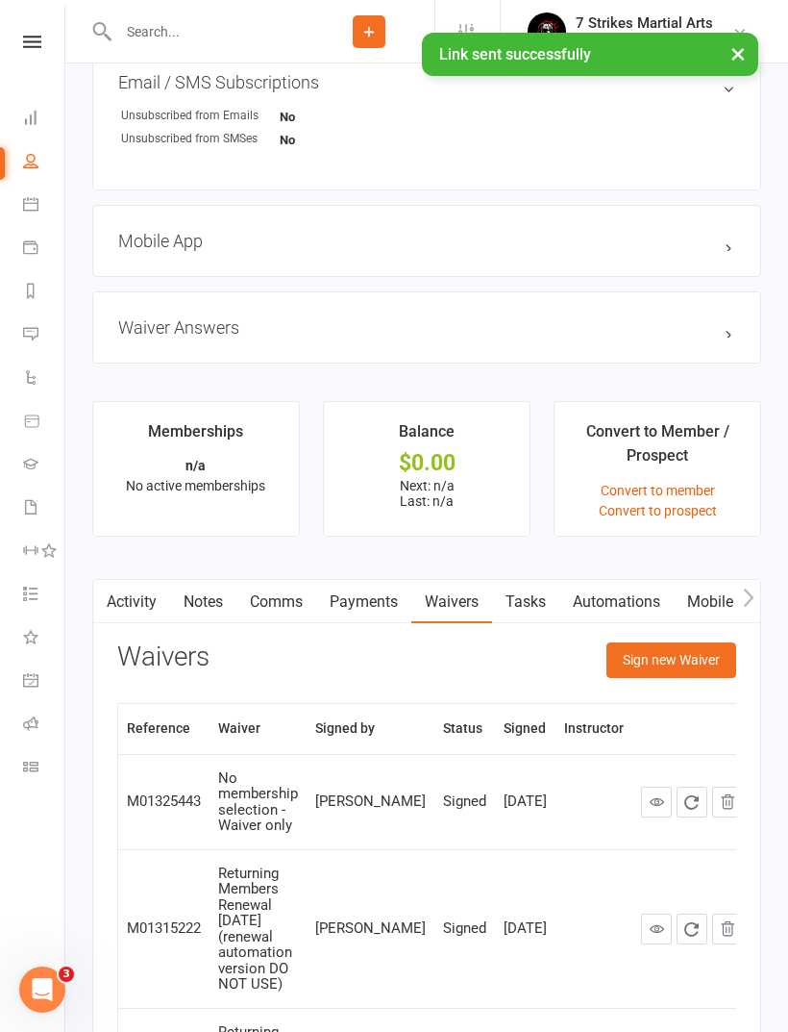
scroll to position [0, 0]
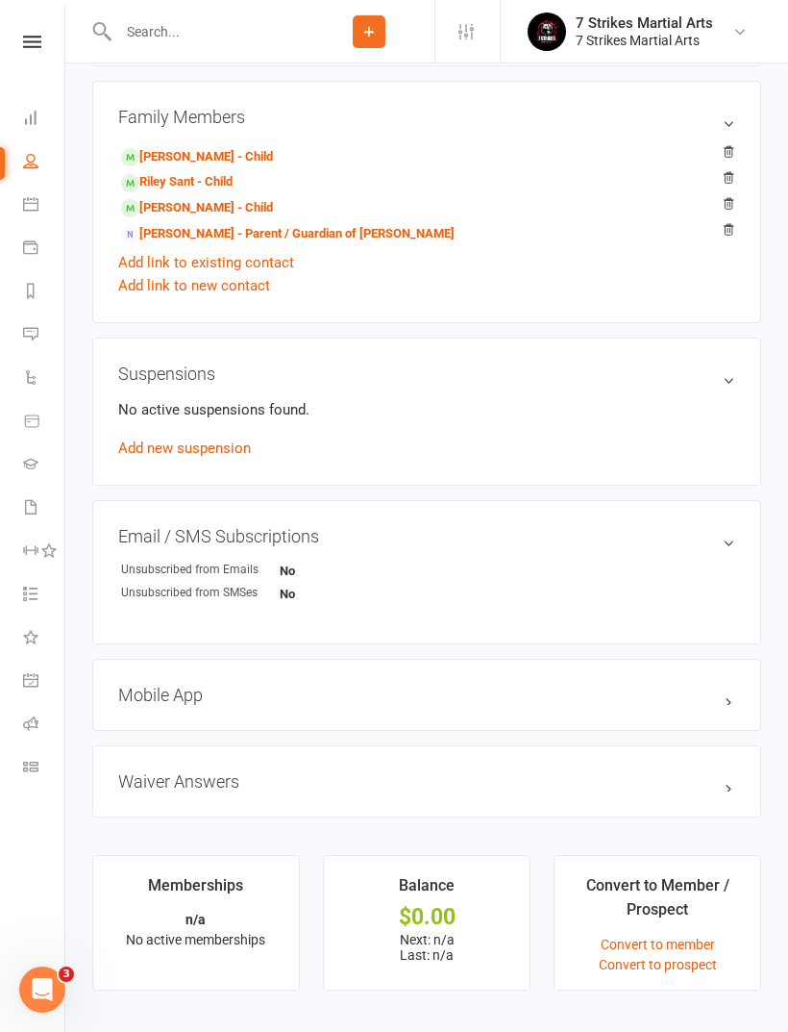
scroll to position [815, 0]
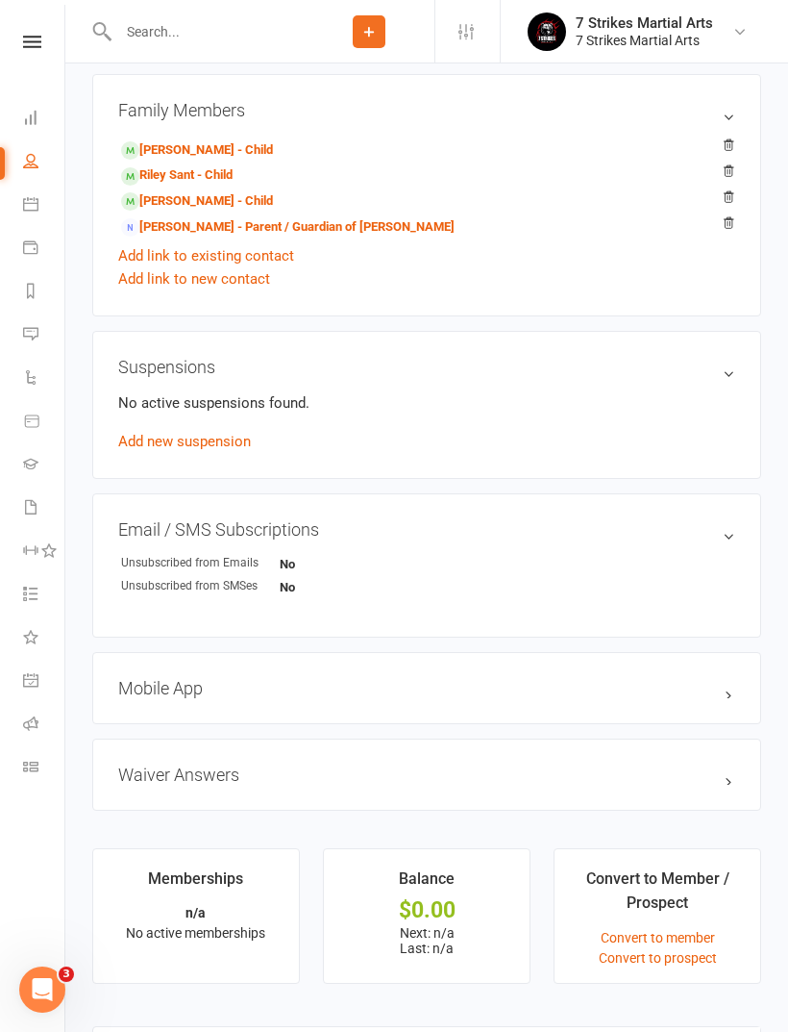
click at [49, 37] on link at bounding box center [32, 42] width 68 height 12
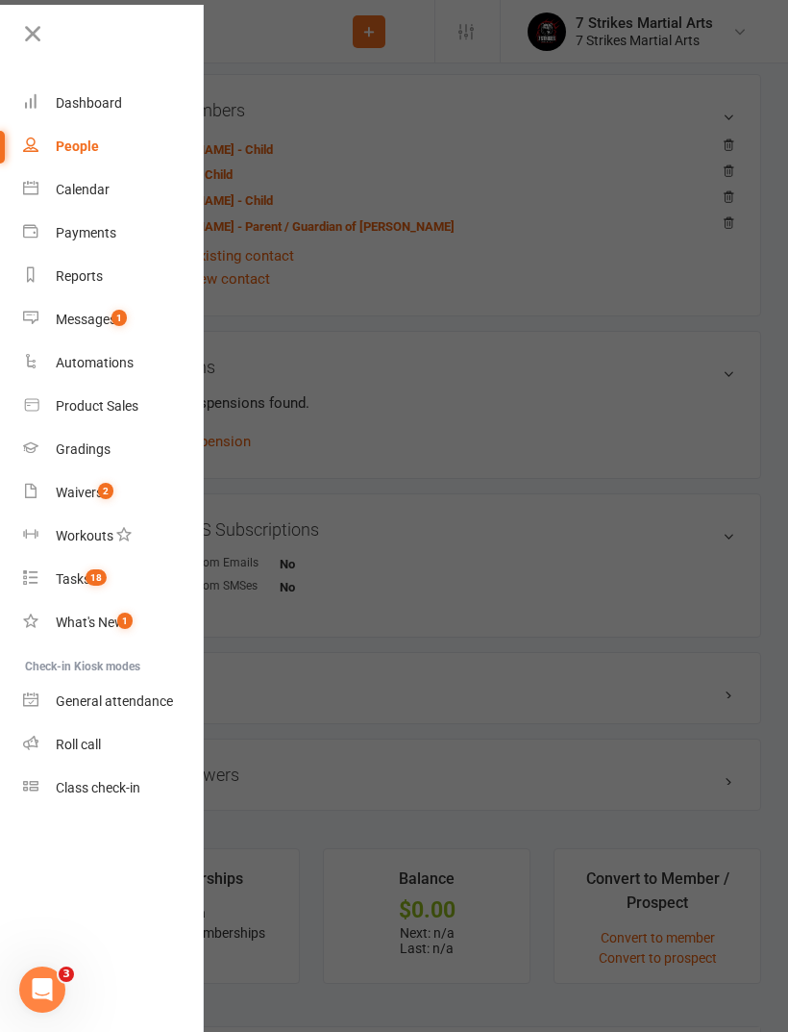
click at [112, 486] on span "2" at bounding box center [105, 491] width 15 height 16
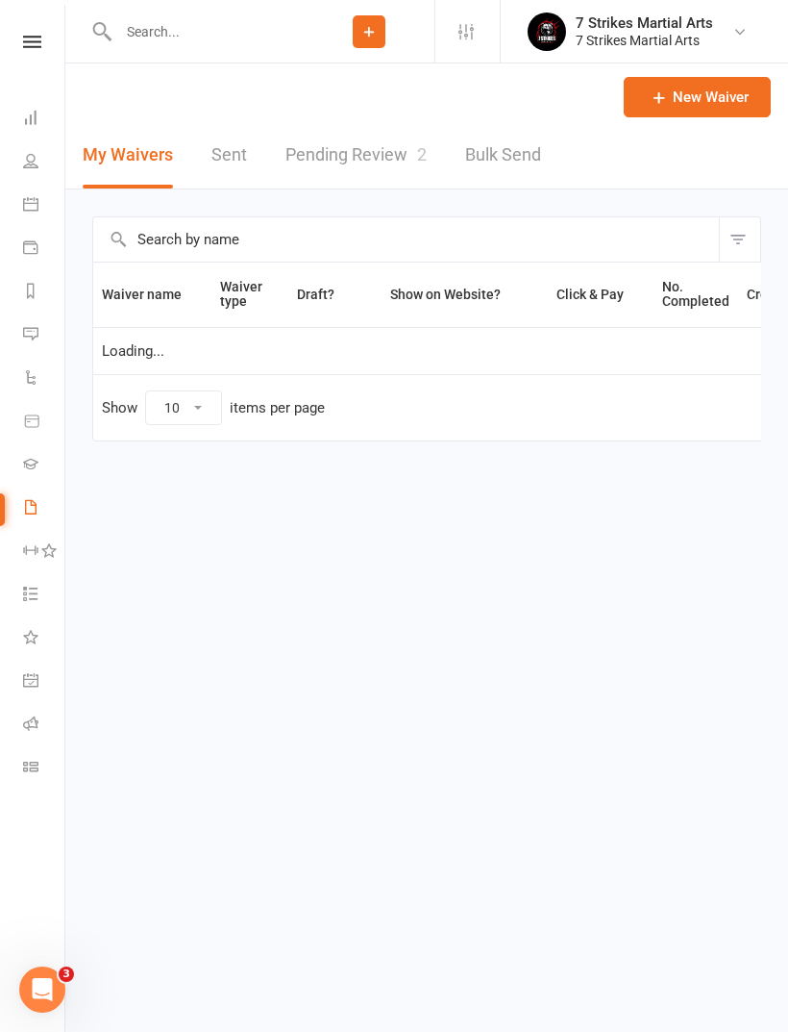
select select "50"
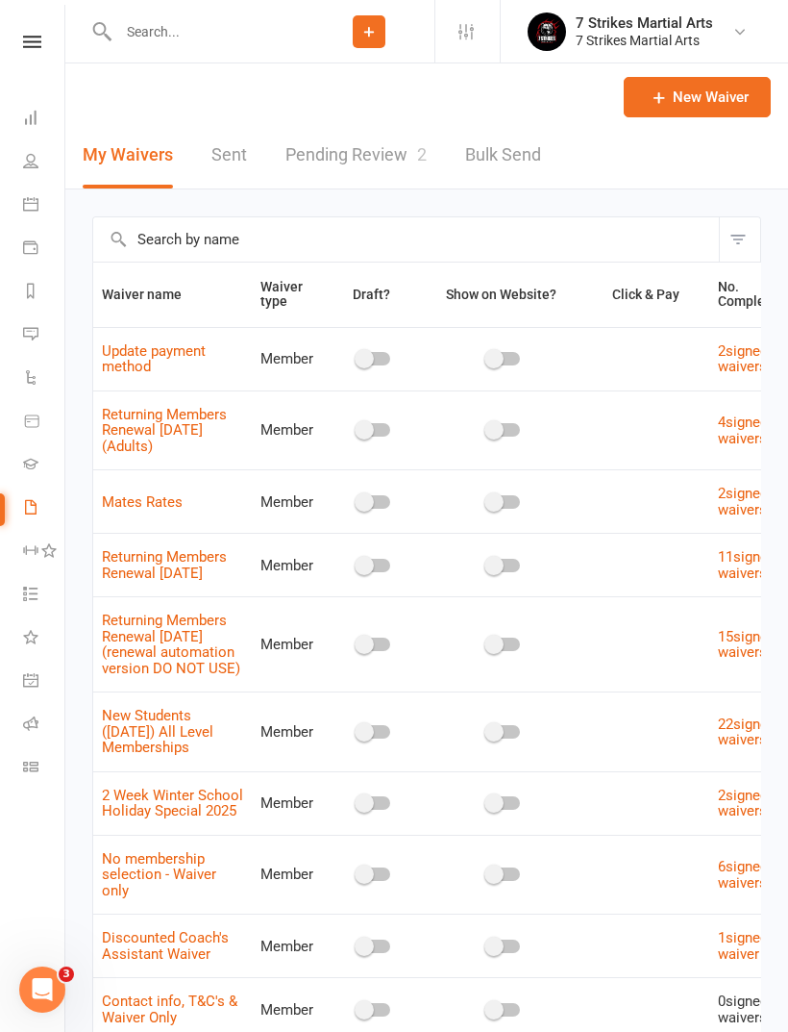
click at [382, 156] on link "Pending Review 2" at bounding box center [356, 155] width 141 height 66
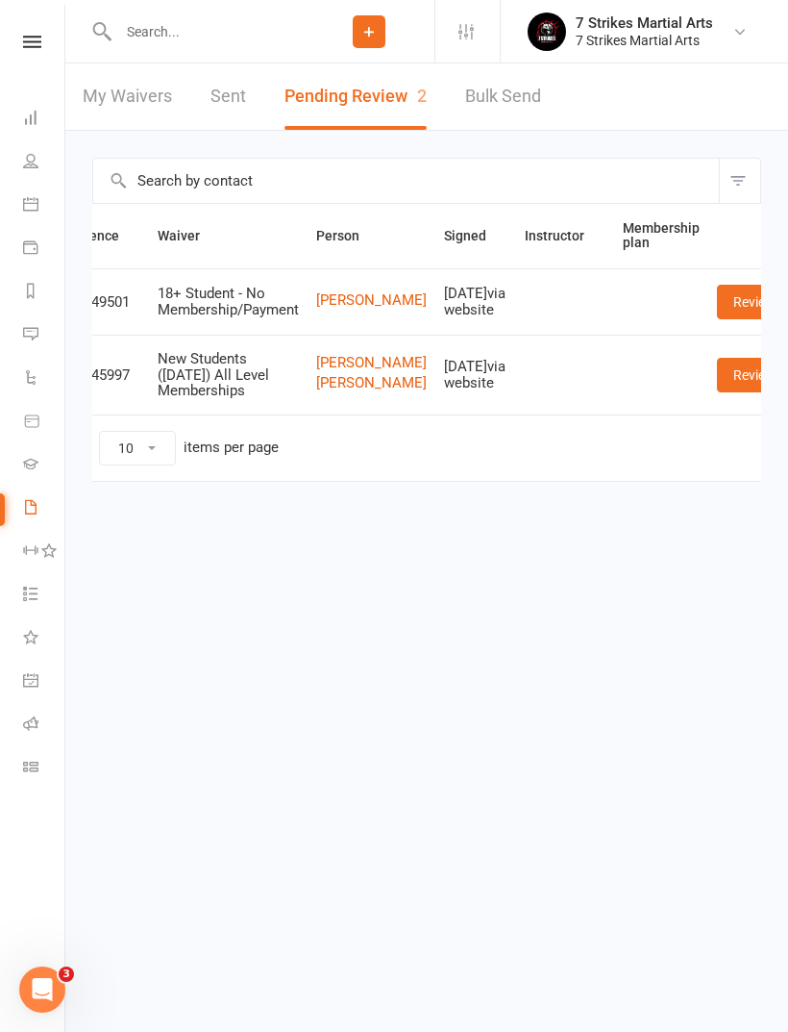
scroll to position [0, 44]
click at [719, 312] on link "Review" at bounding box center [756, 302] width 75 height 35
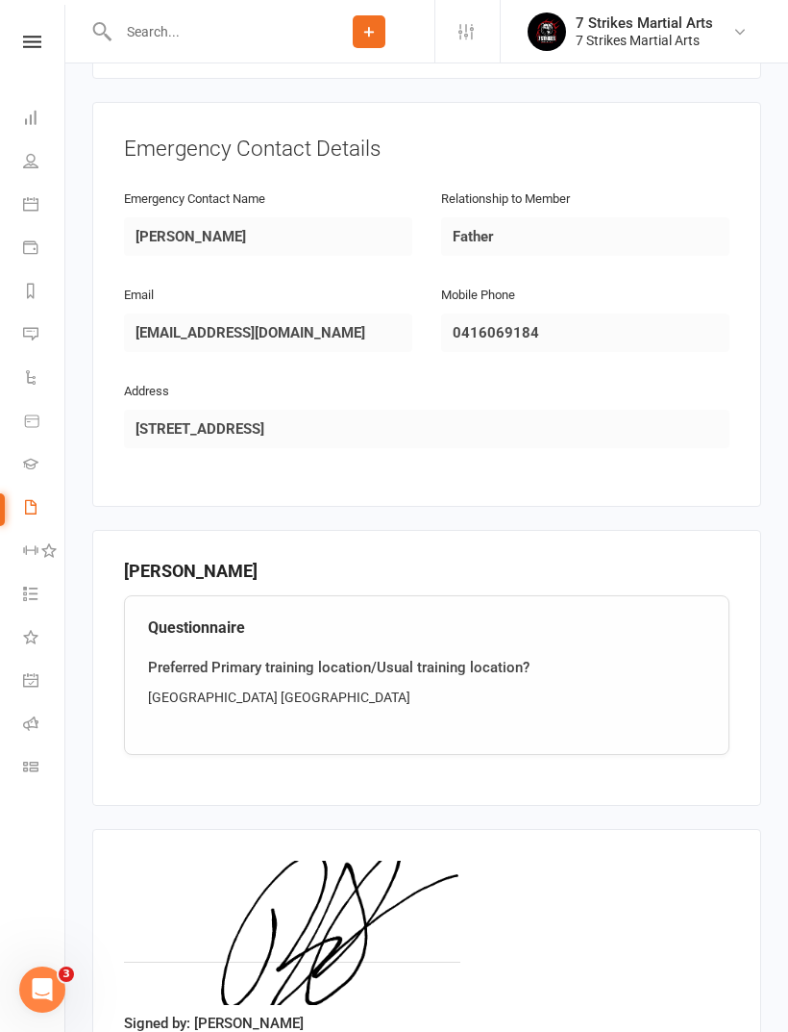
scroll to position [1008, 0]
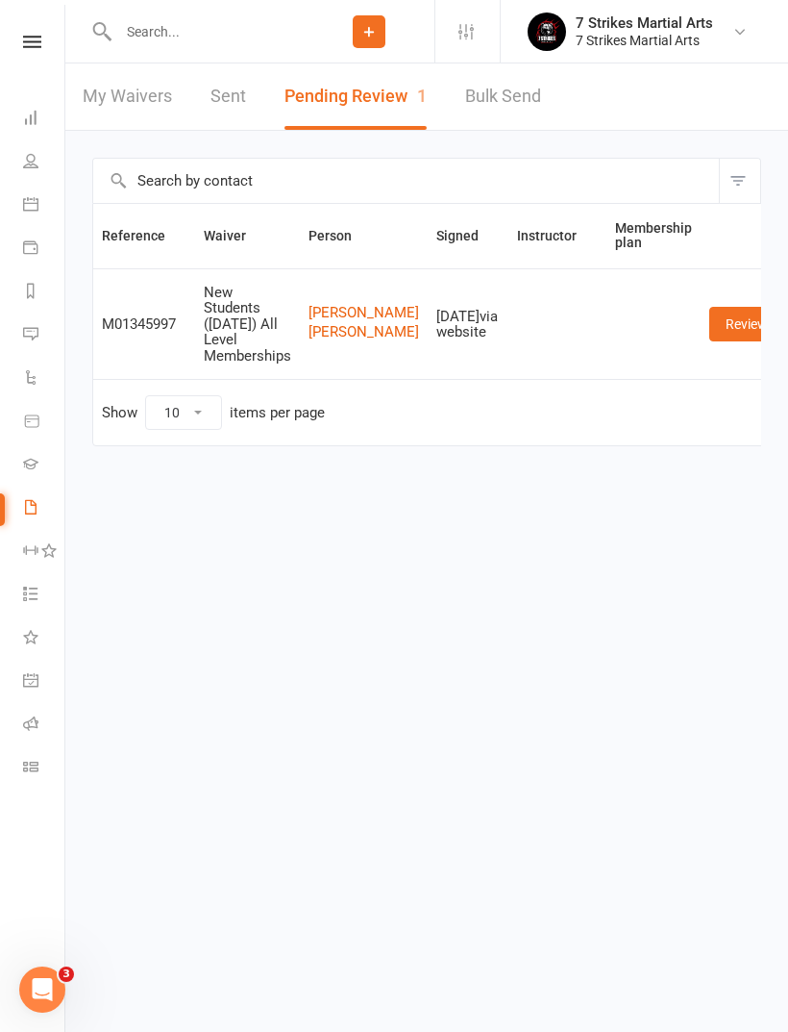
click at [20, 45] on link at bounding box center [32, 42] width 68 height 12
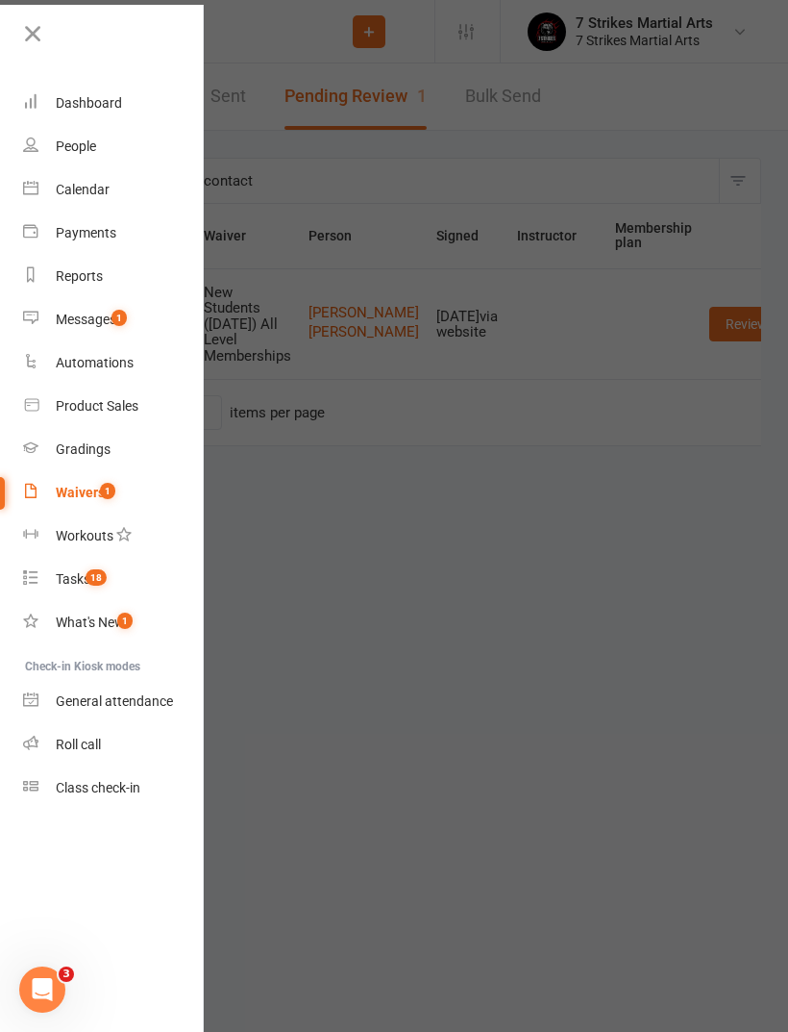
click at [107, 743] on link "Roll call" at bounding box center [114, 744] width 182 height 43
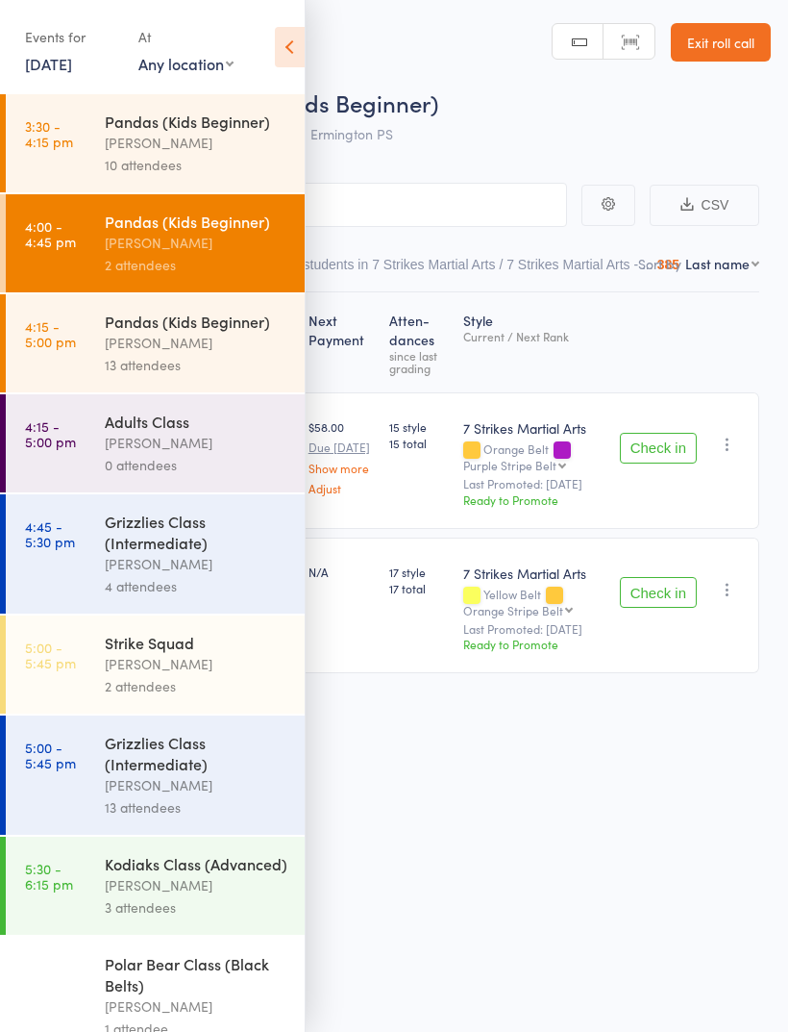
click at [295, 43] on icon at bounding box center [290, 47] width 30 height 40
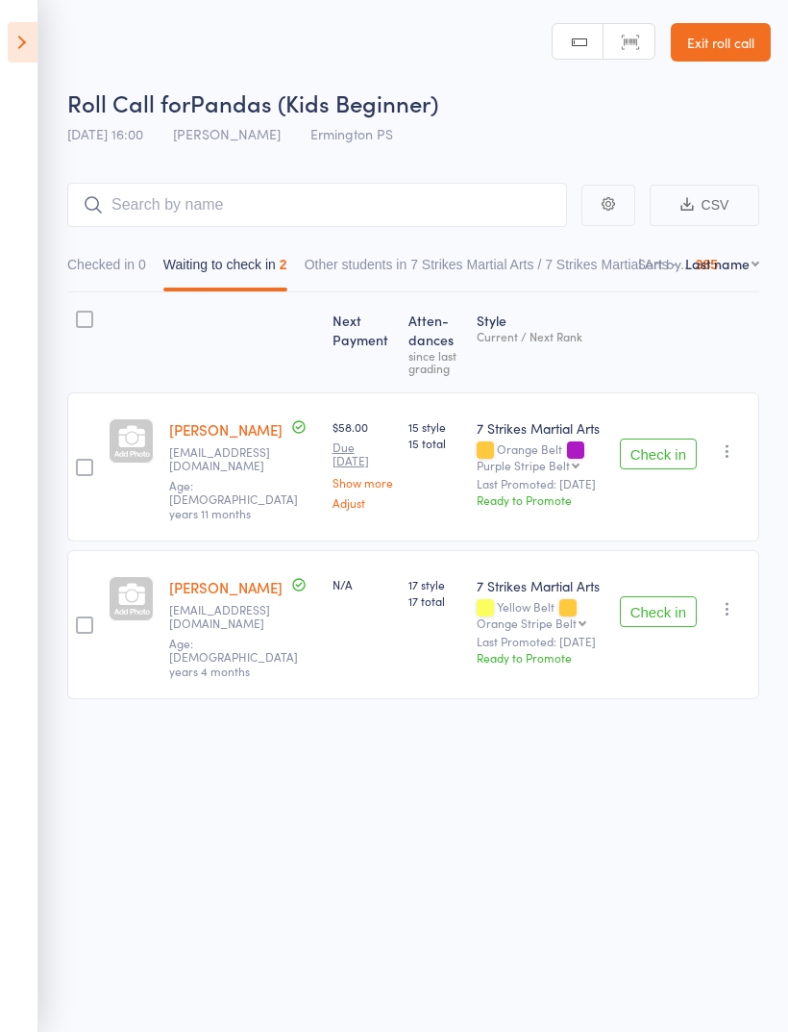
click at [34, 37] on icon at bounding box center [23, 42] width 30 height 40
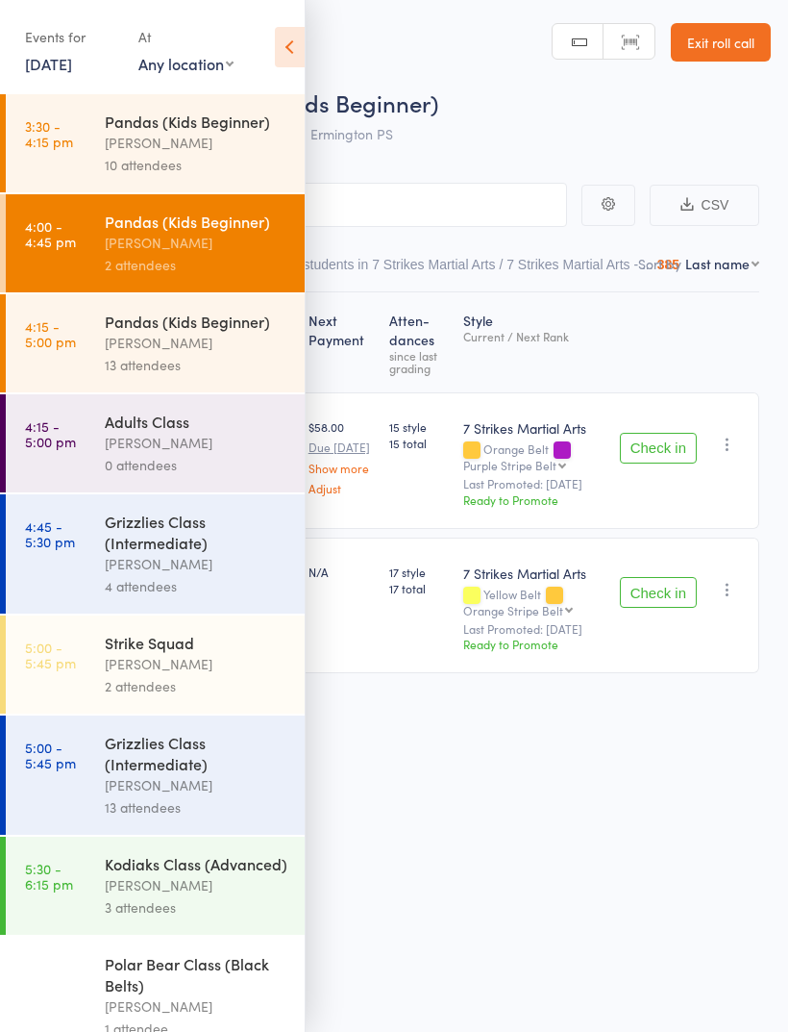
click at [225, 344] on div "Daniel Jancek" at bounding box center [197, 343] width 184 height 22
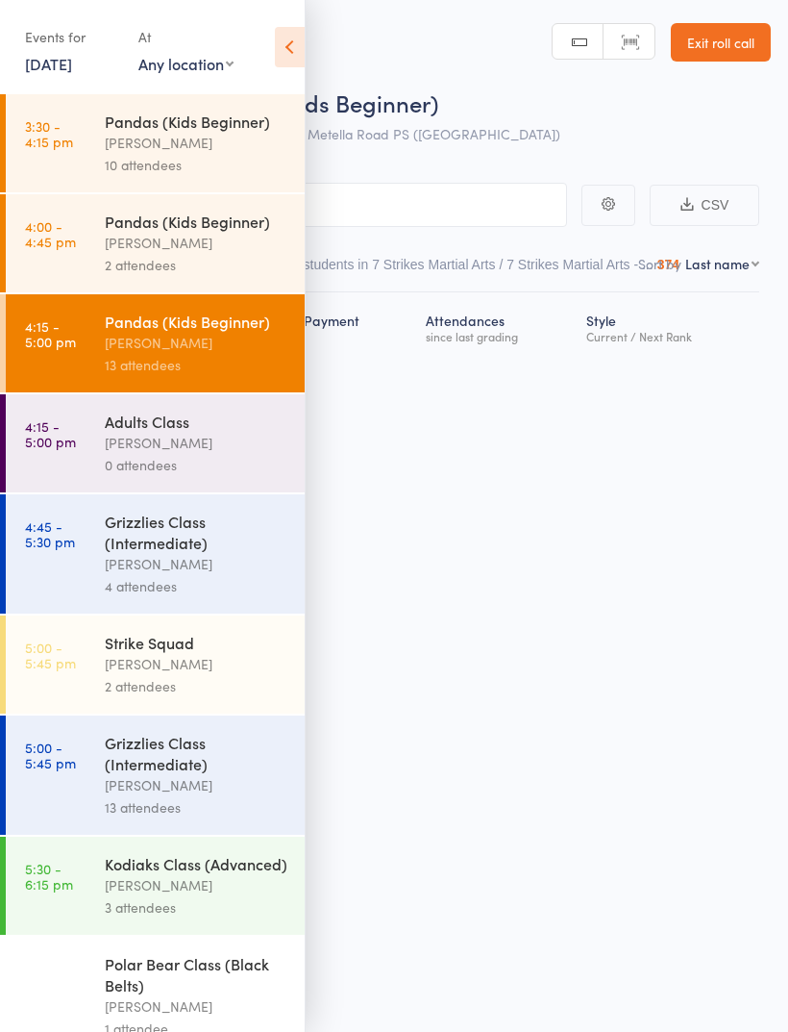
click at [299, 45] on icon at bounding box center [290, 47] width 30 height 40
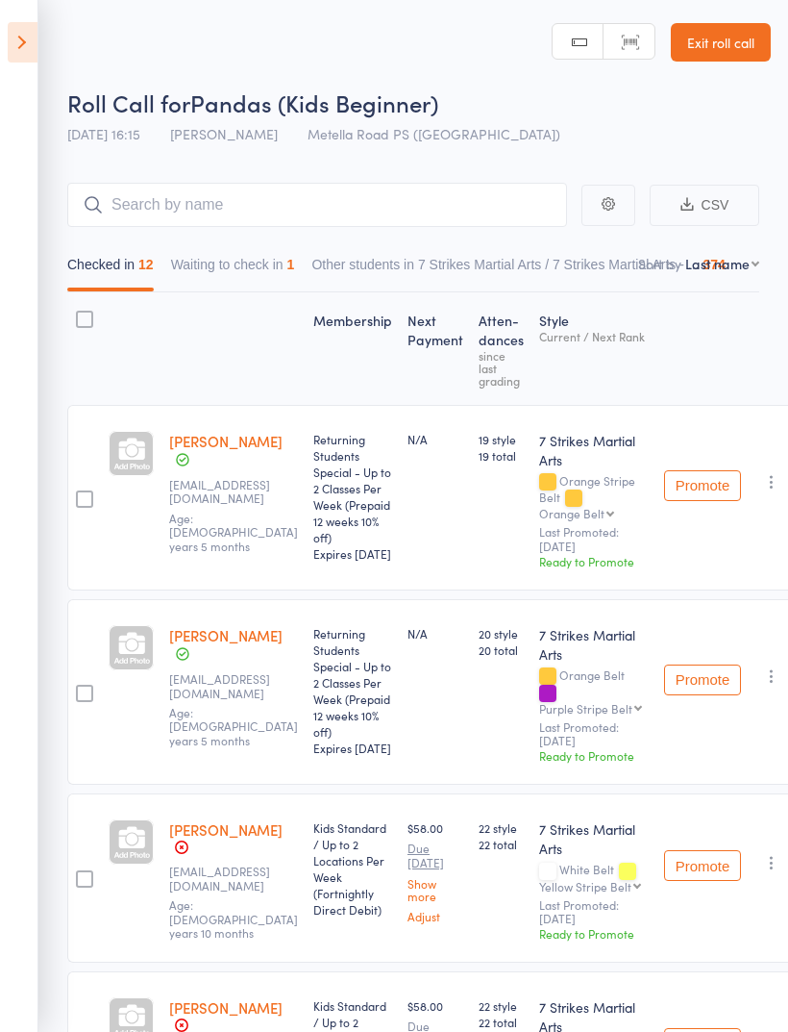
click at [266, 262] on button "Waiting to check in 1" at bounding box center [233, 269] width 124 height 44
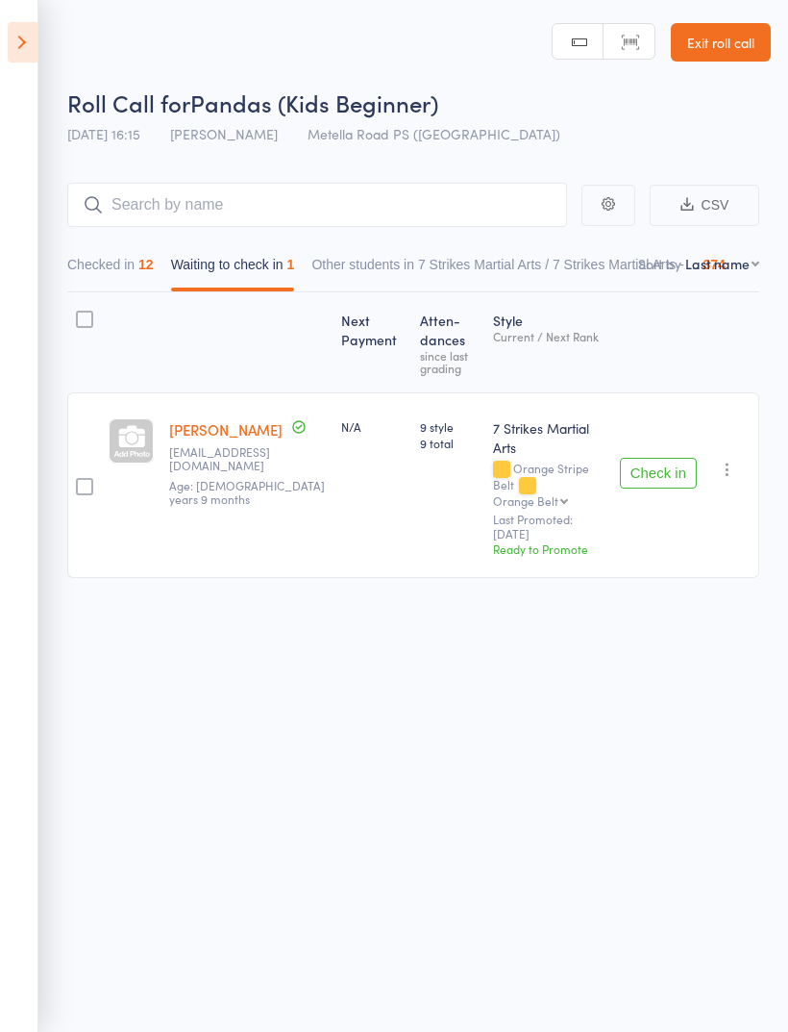
click at [126, 259] on button "Checked in 12" at bounding box center [110, 269] width 87 height 44
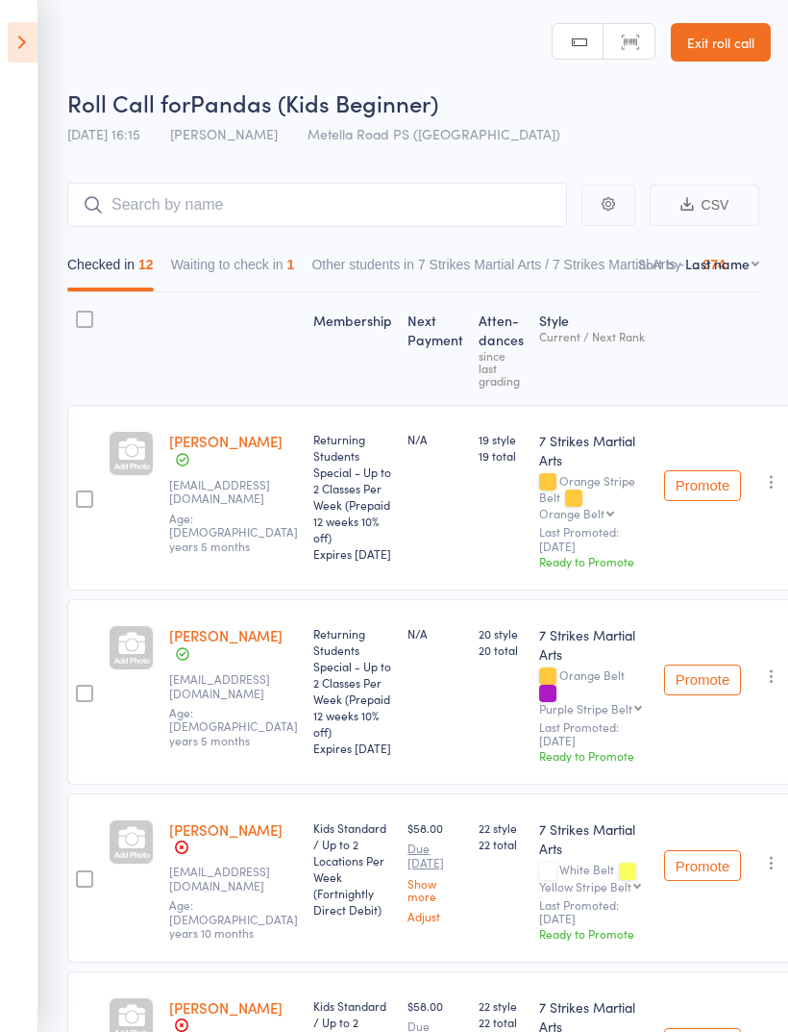
click at [246, 272] on button "Waiting to check in 1" at bounding box center [233, 269] width 124 height 44
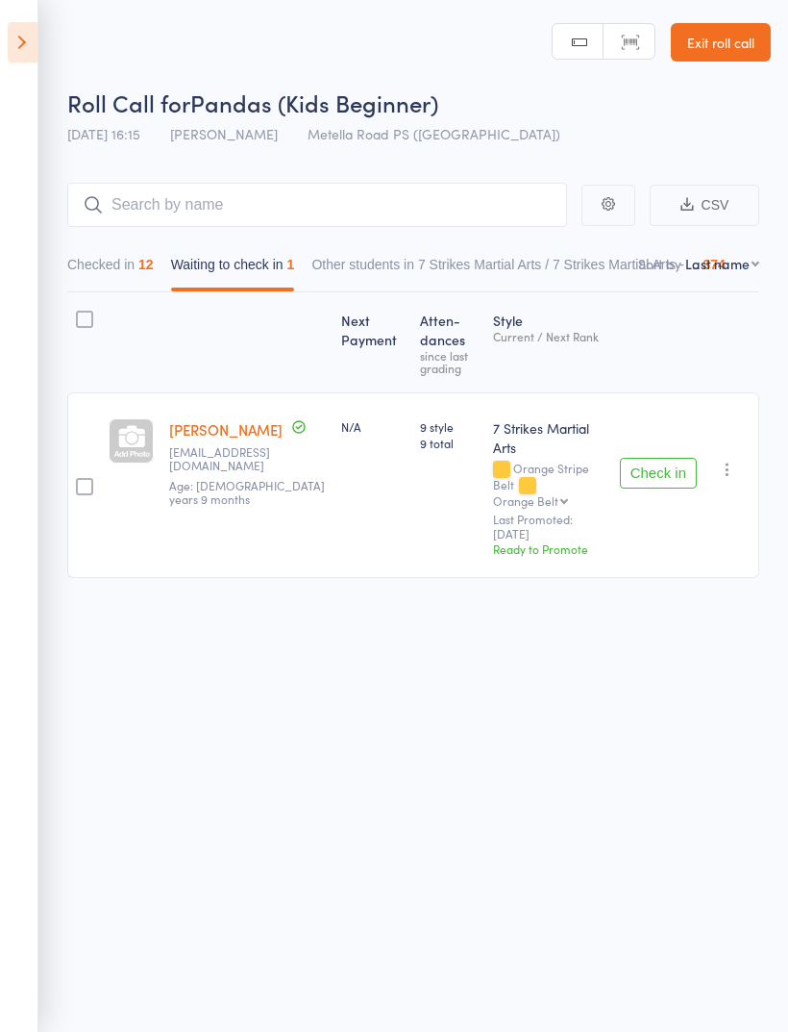
click at [137, 282] on button "Checked in 12" at bounding box center [110, 269] width 87 height 44
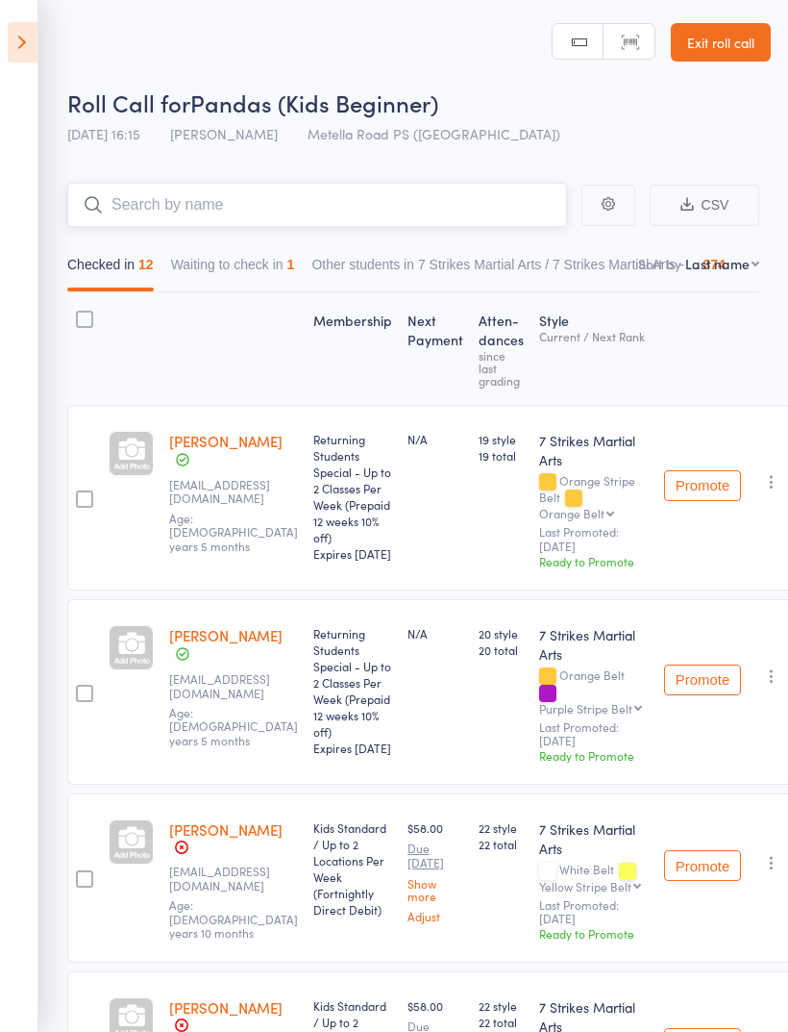
click at [394, 194] on input "search" at bounding box center [317, 205] width 500 height 44
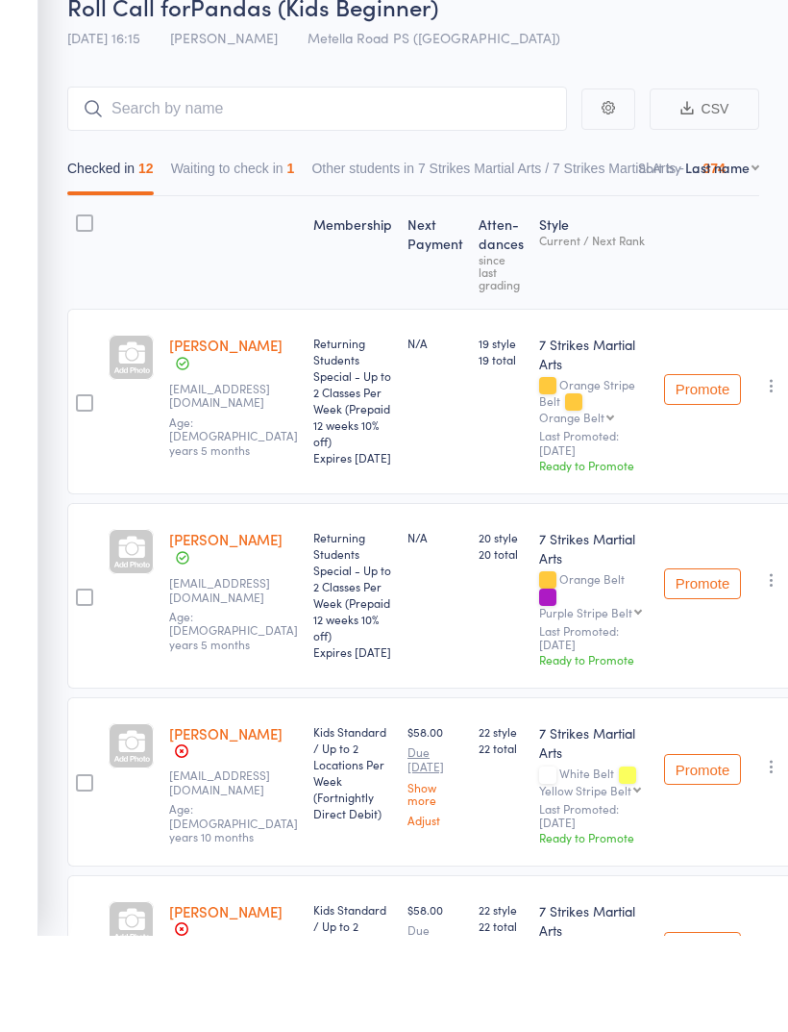
click at [757, 254] on select "First name Last name Birthday today? Behind on payments? Check in time Next pay…" at bounding box center [723, 263] width 74 height 19
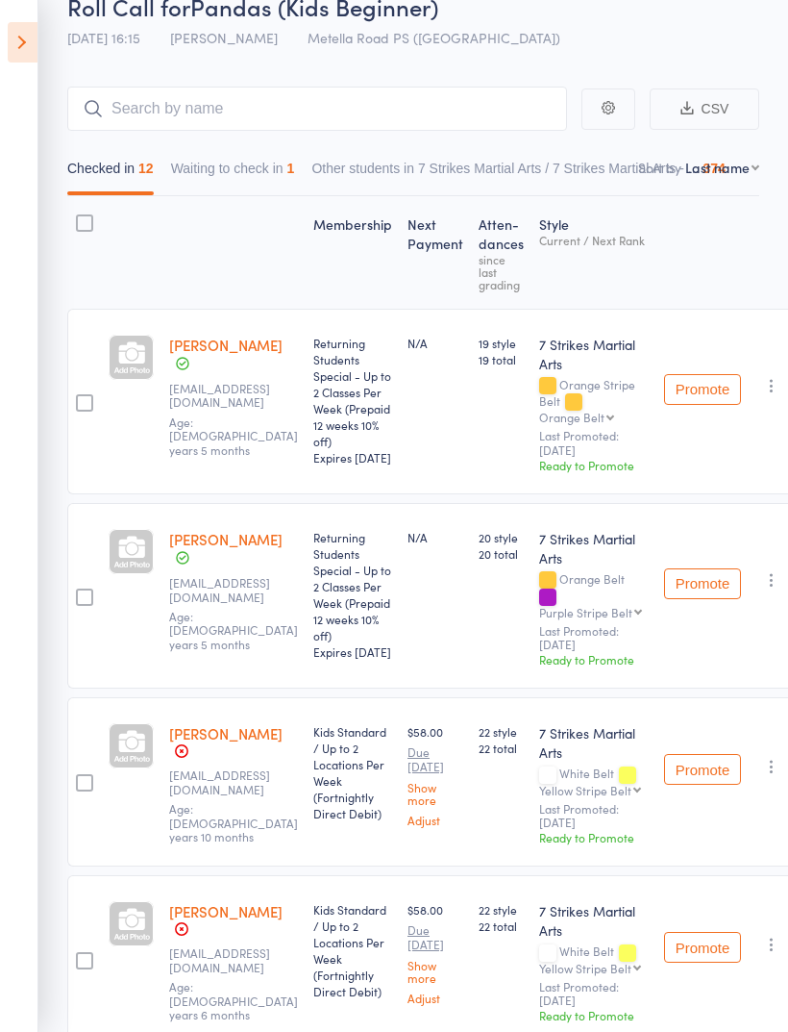
select select "0"
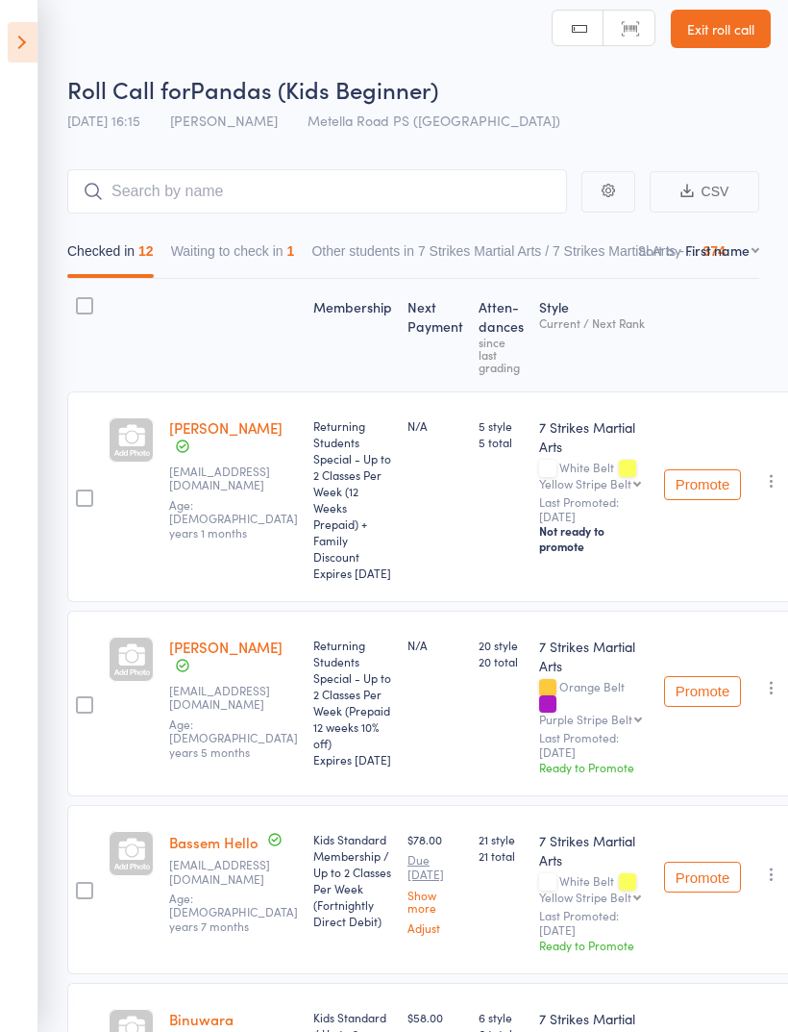
scroll to position [26, 0]
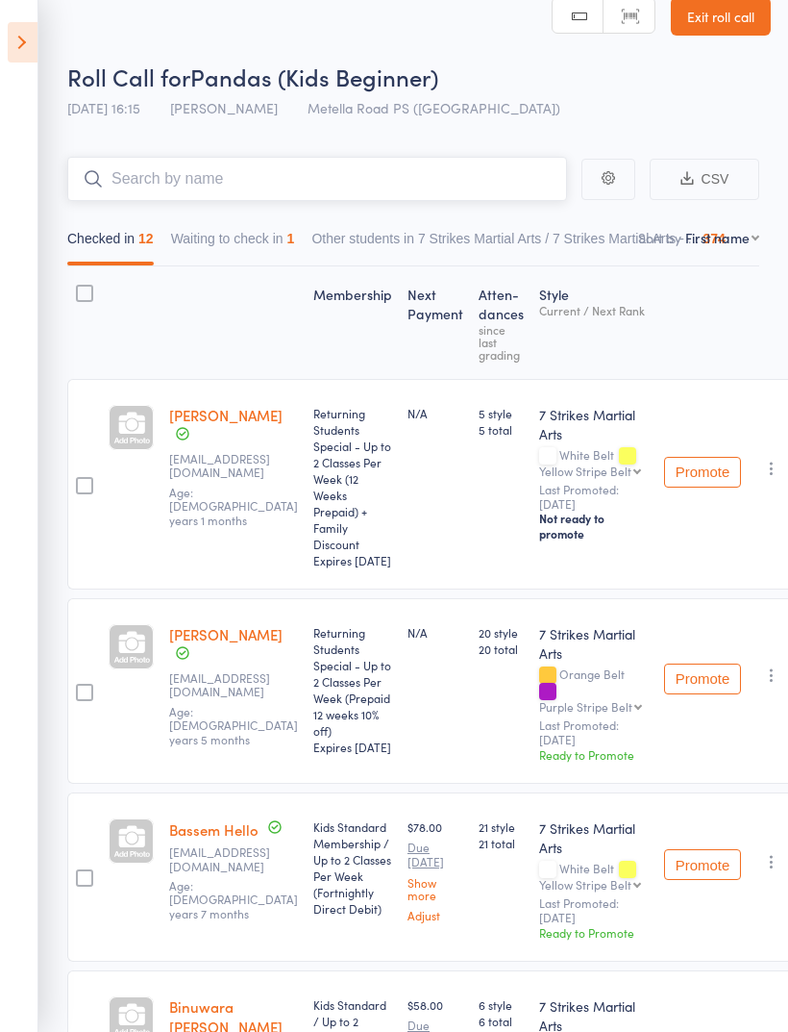
click at [461, 186] on input "search" at bounding box center [317, 179] width 500 height 44
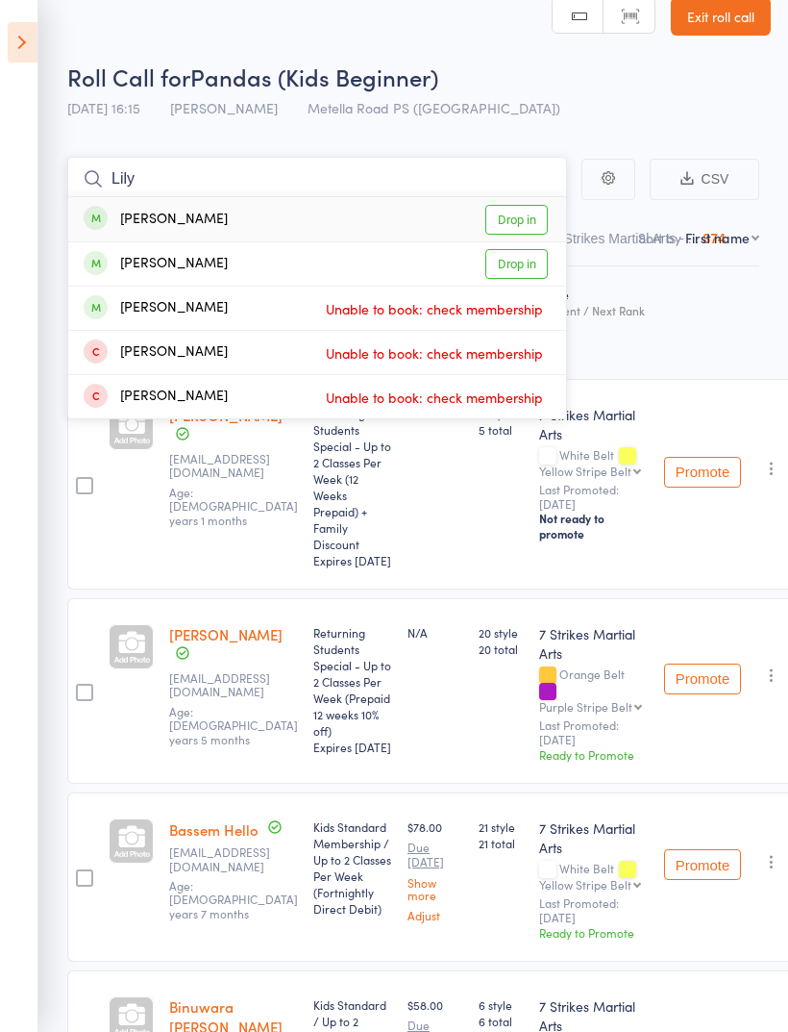
type input "Lily"
click at [531, 213] on link "Drop in" at bounding box center [517, 220] width 62 height 30
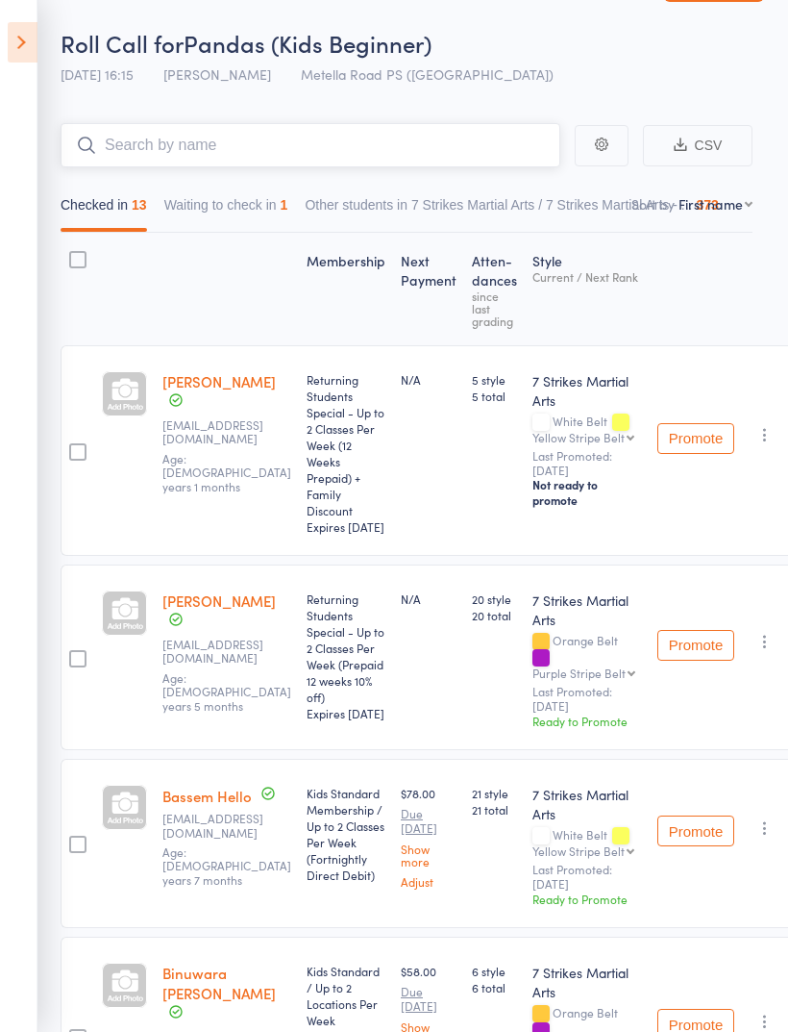
scroll to position [0, 6]
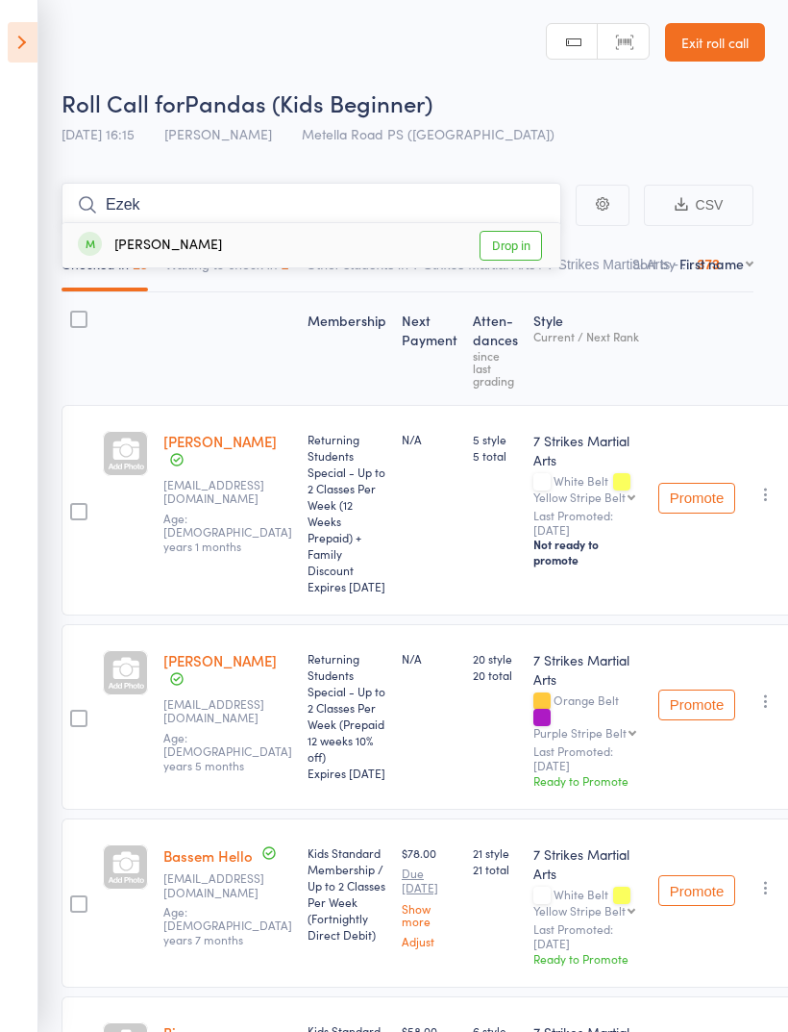
type input "Ezek"
click at [523, 248] on link "Drop in" at bounding box center [511, 246] width 62 height 30
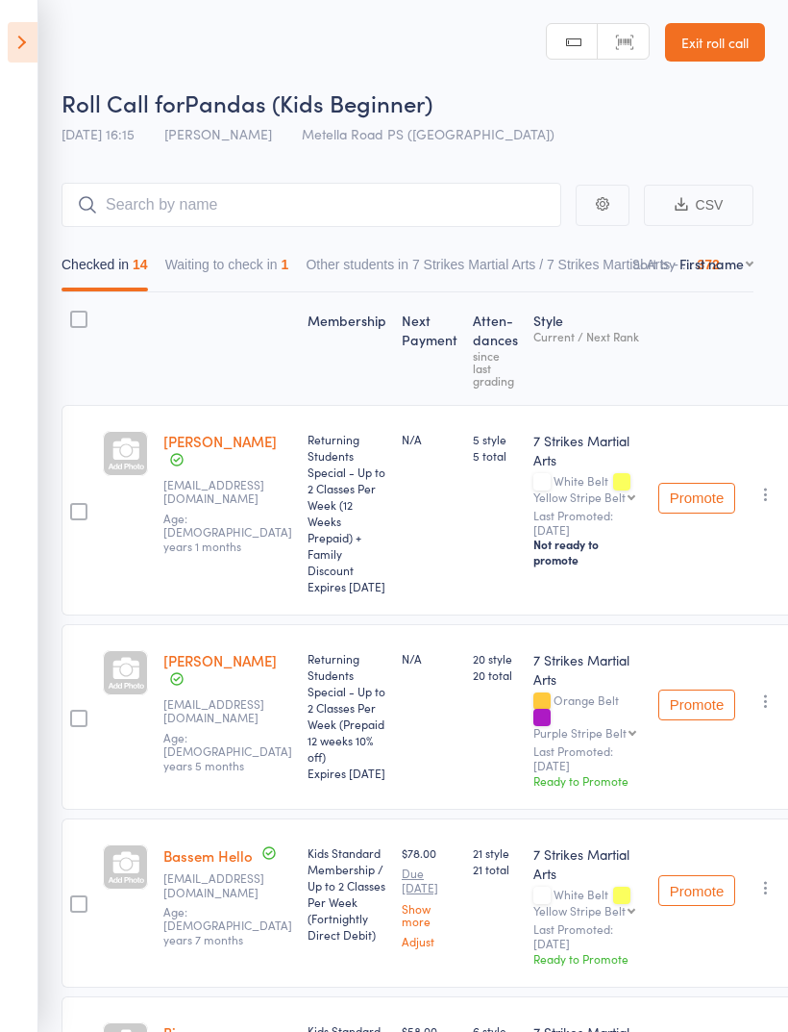
click at [733, 35] on link "Exit roll call" at bounding box center [715, 42] width 100 height 38
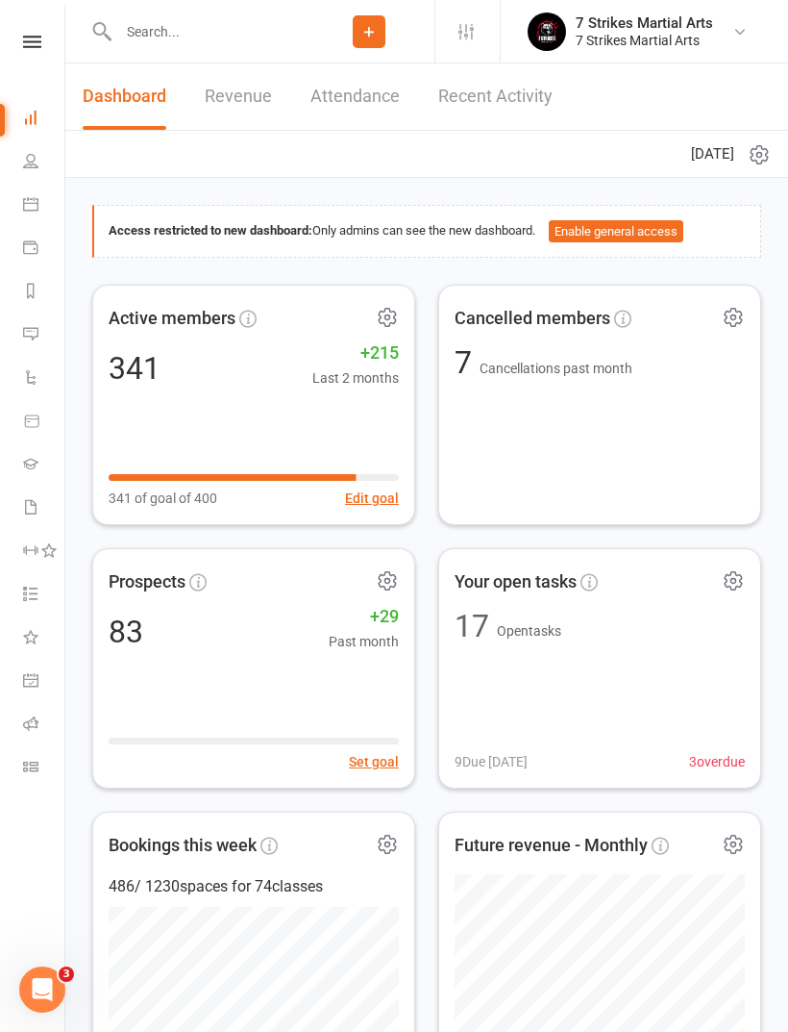
click at [206, 30] on input "text" at bounding box center [207, 31] width 191 height 27
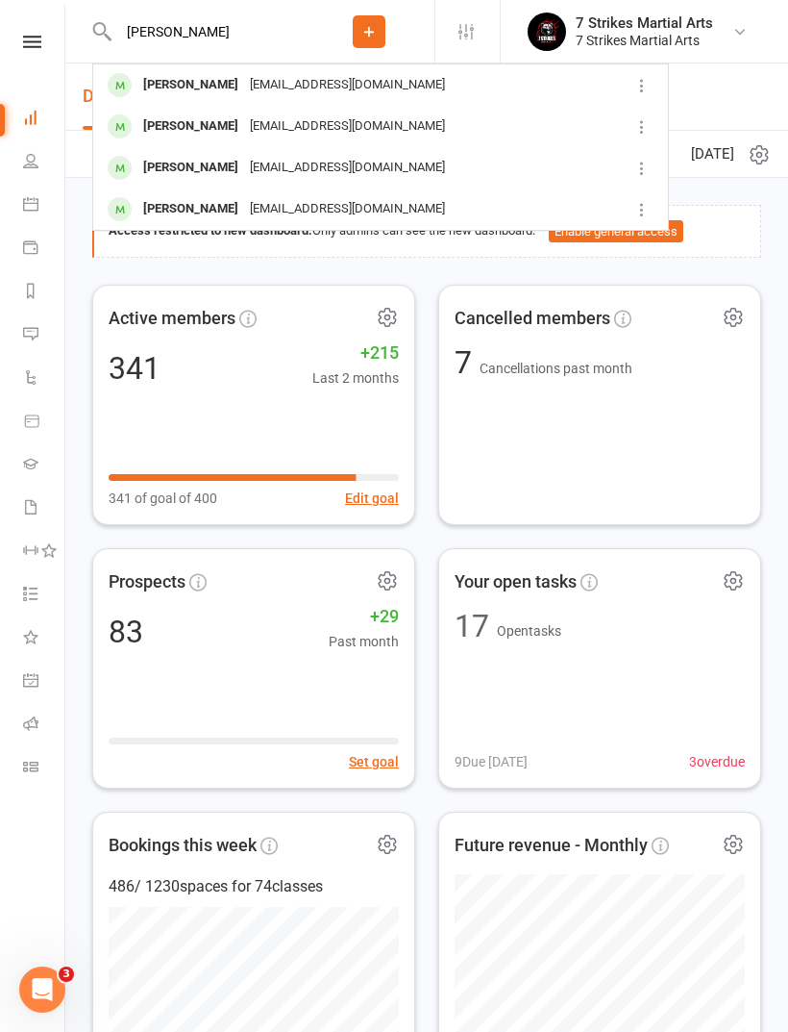
type input "[PERSON_NAME]"
click at [272, 90] on div "[EMAIL_ADDRESS][DOMAIN_NAME]" at bounding box center [347, 85] width 207 height 28
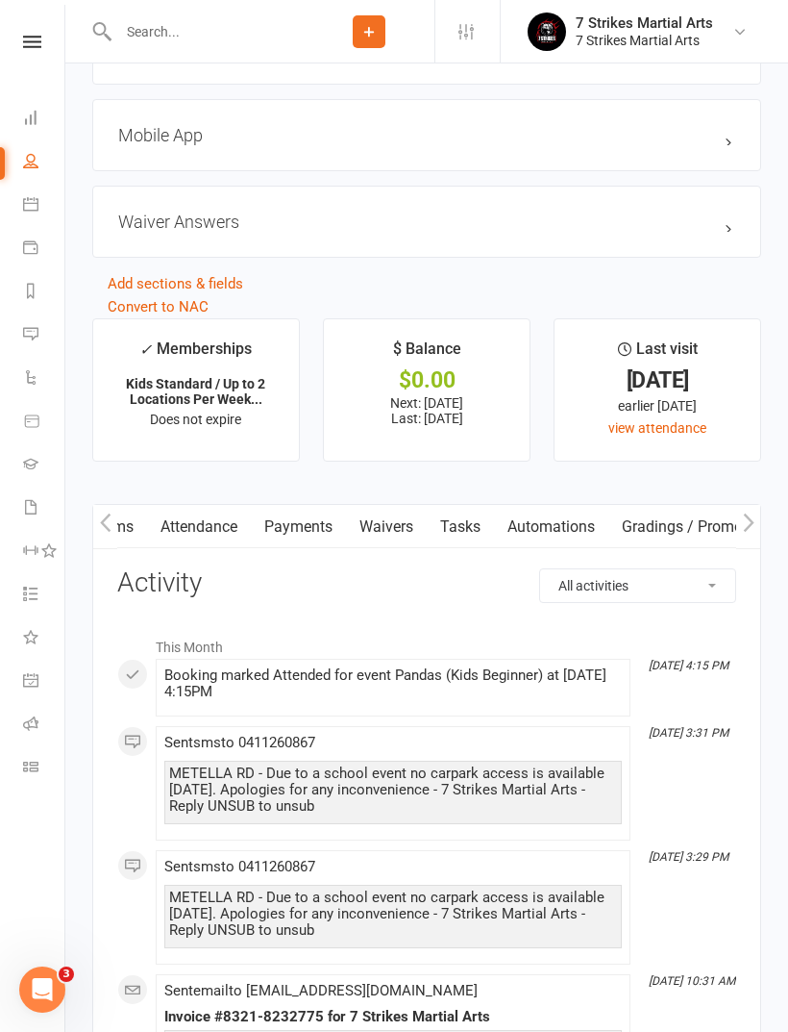
scroll to position [0, 178]
click at [683, 538] on link "Gradings / Promotions" at bounding box center [691, 527] width 182 height 44
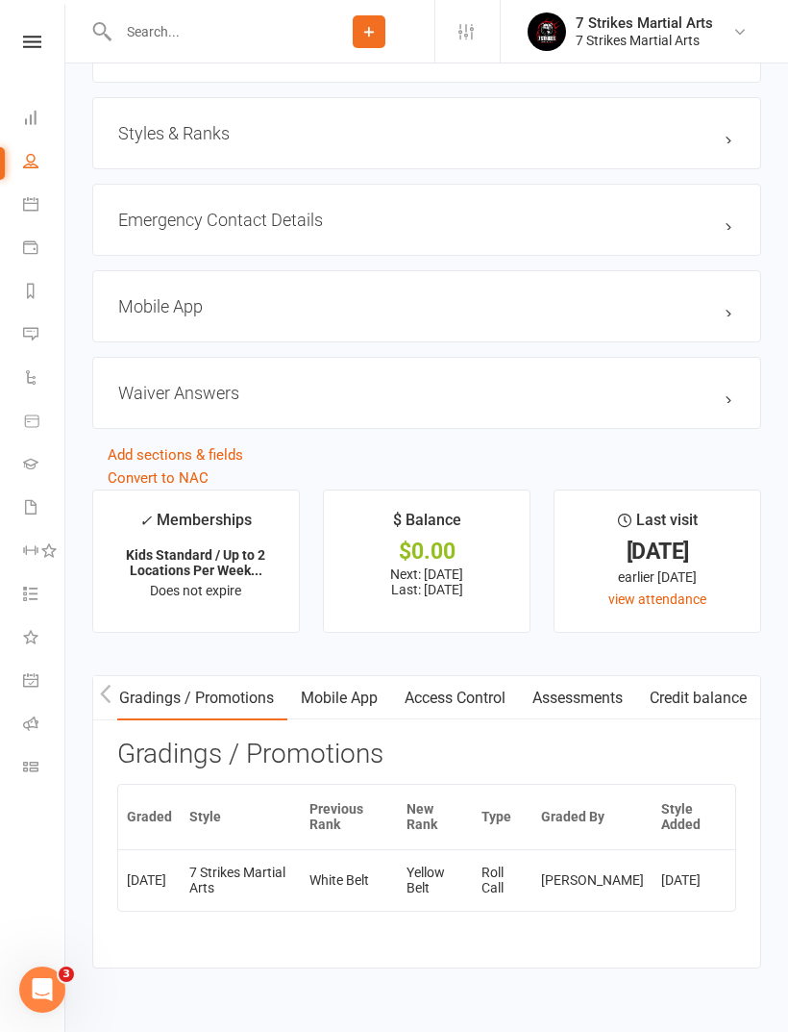
scroll to position [0, 685]
click at [343, 705] on link "Mobile App" at bounding box center [339, 698] width 104 height 44
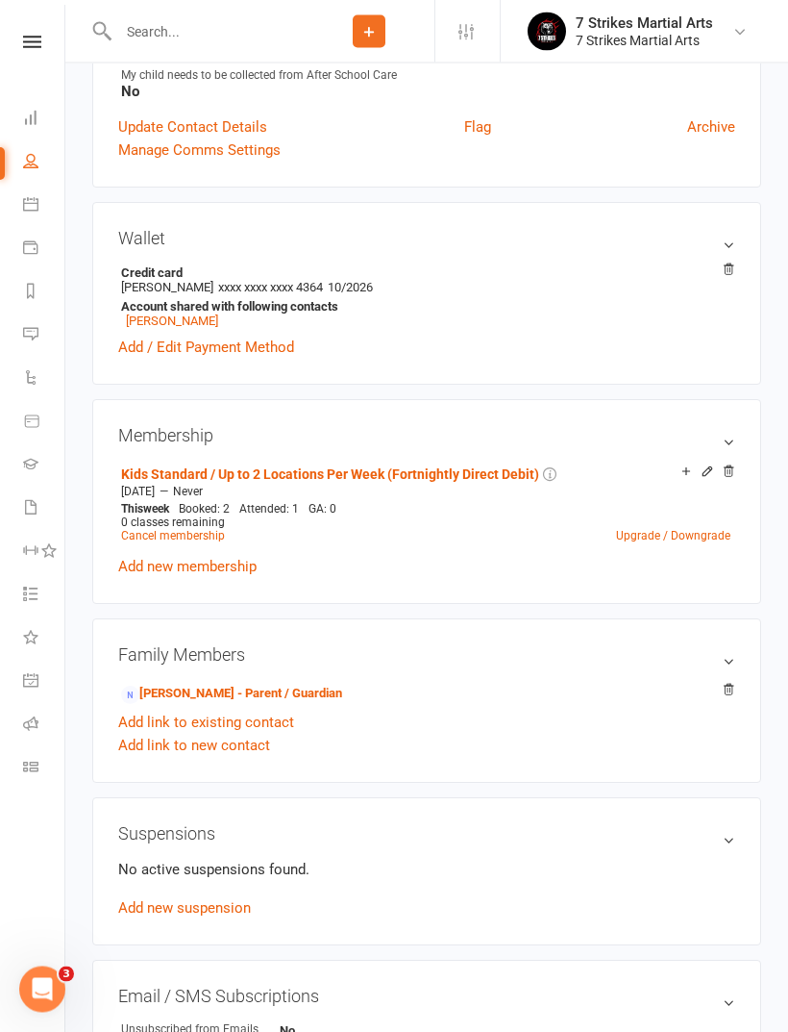
scroll to position [487, 0]
click at [274, 694] on link "[PERSON_NAME] - Parent / Guardian" at bounding box center [231, 694] width 221 height 20
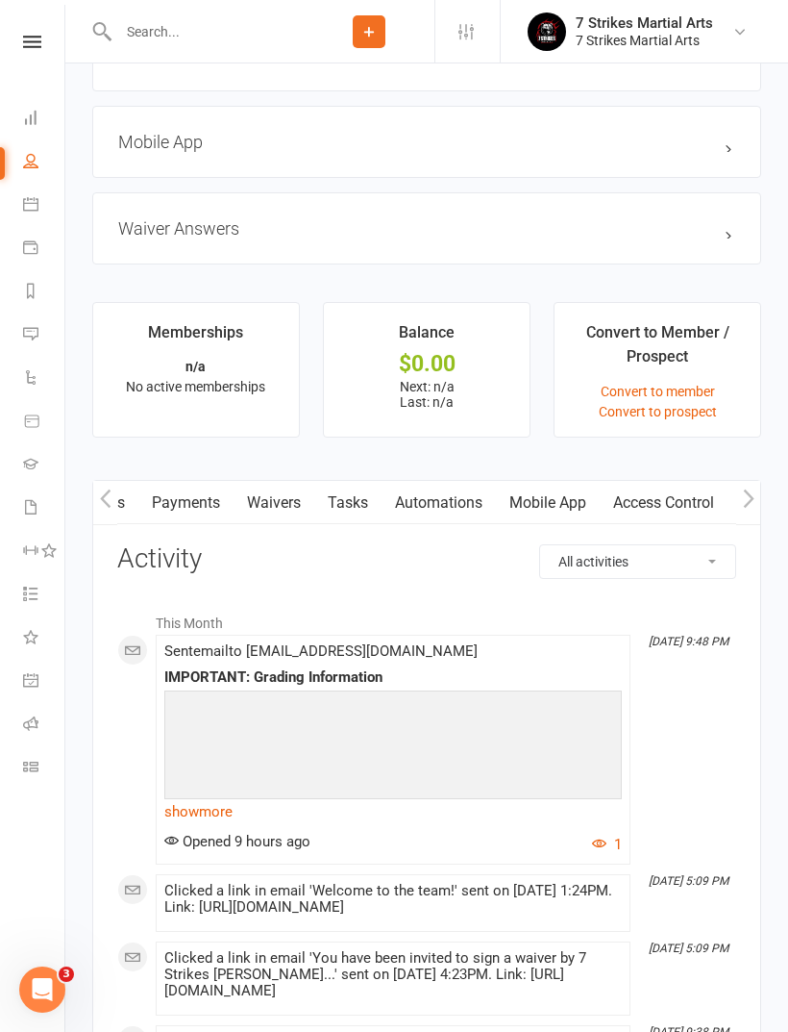
scroll to position [0, 243]
click at [493, 515] on link "Mobile App" at bounding box center [483, 503] width 104 height 44
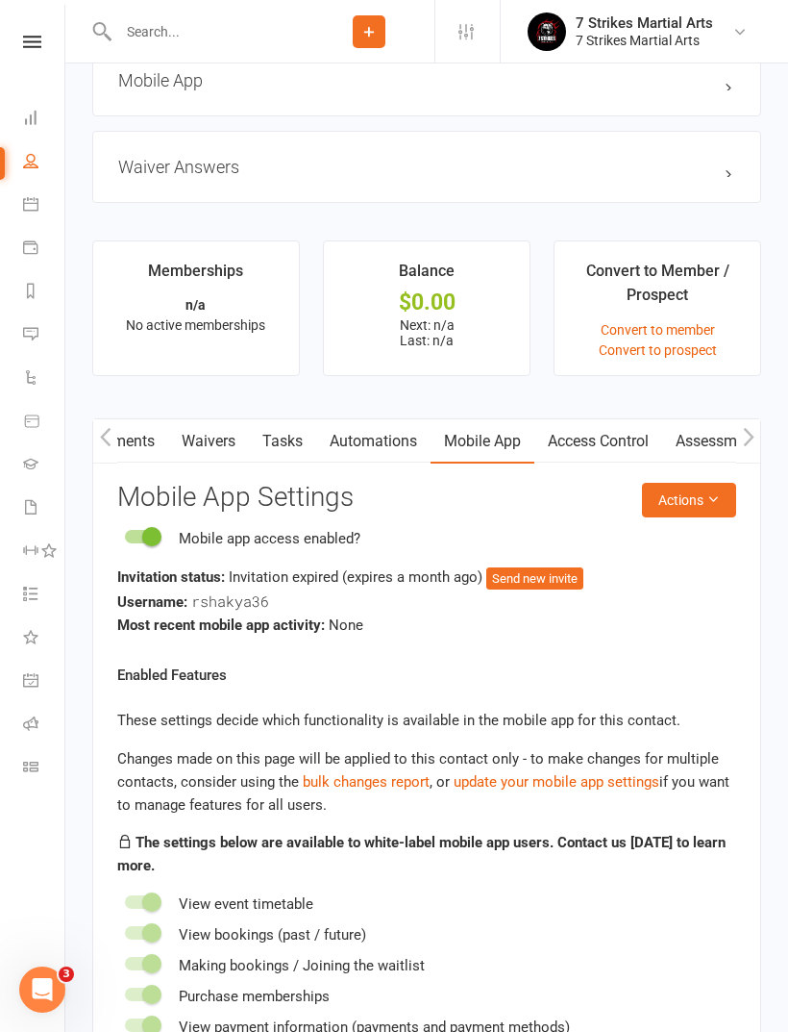
scroll to position [1373, 0]
click at [573, 579] on button "Send new invite" at bounding box center [534, 577] width 97 height 23
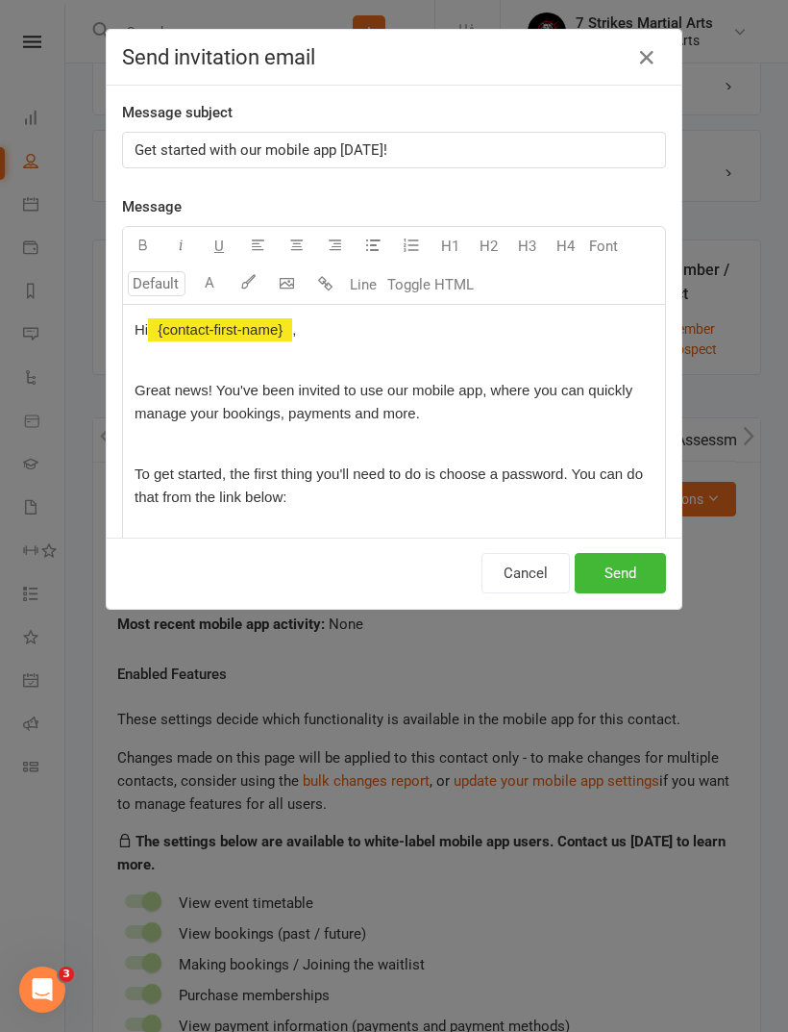
click at [636, 566] on button "Send" at bounding box center [620, 573] width 91 height 40
